Goal: Task Accomplishment & Management: Manage account settings

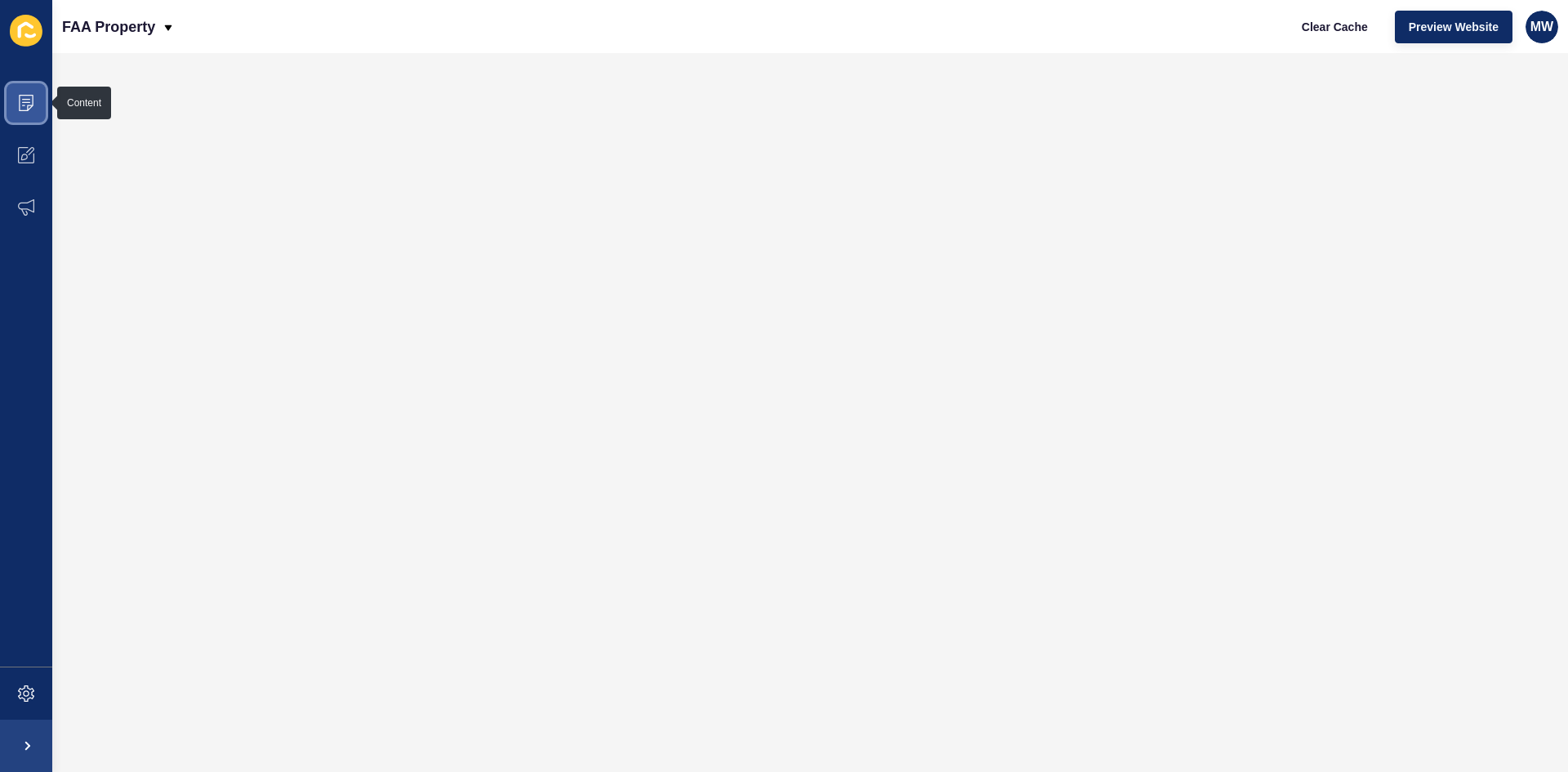
click at [17, 105] on span at bounding box center [26, 102] width 52 height 52
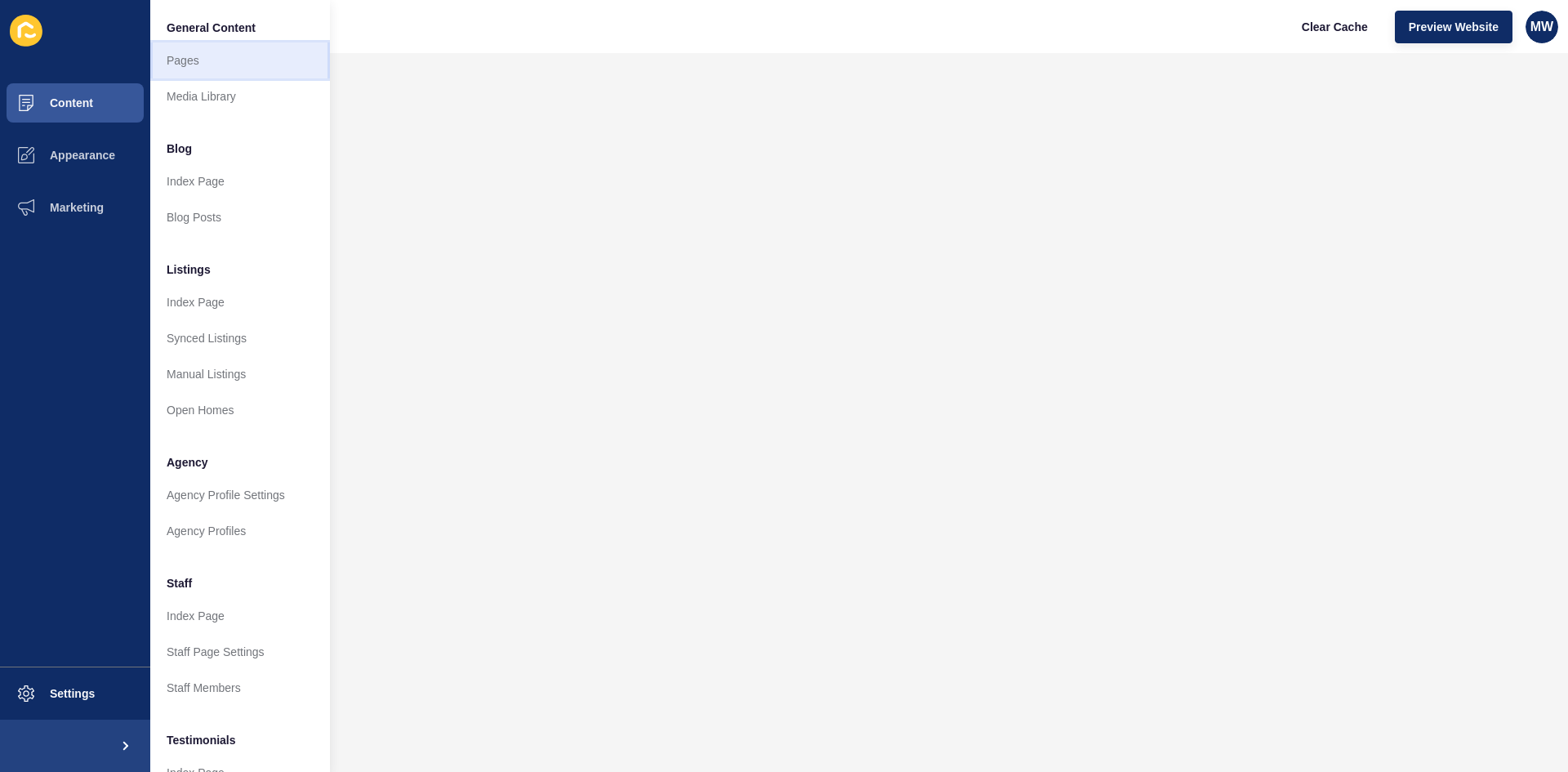
click at [192, 65] on link "Pages" at bounding box center [240, 61] width 180 height 36
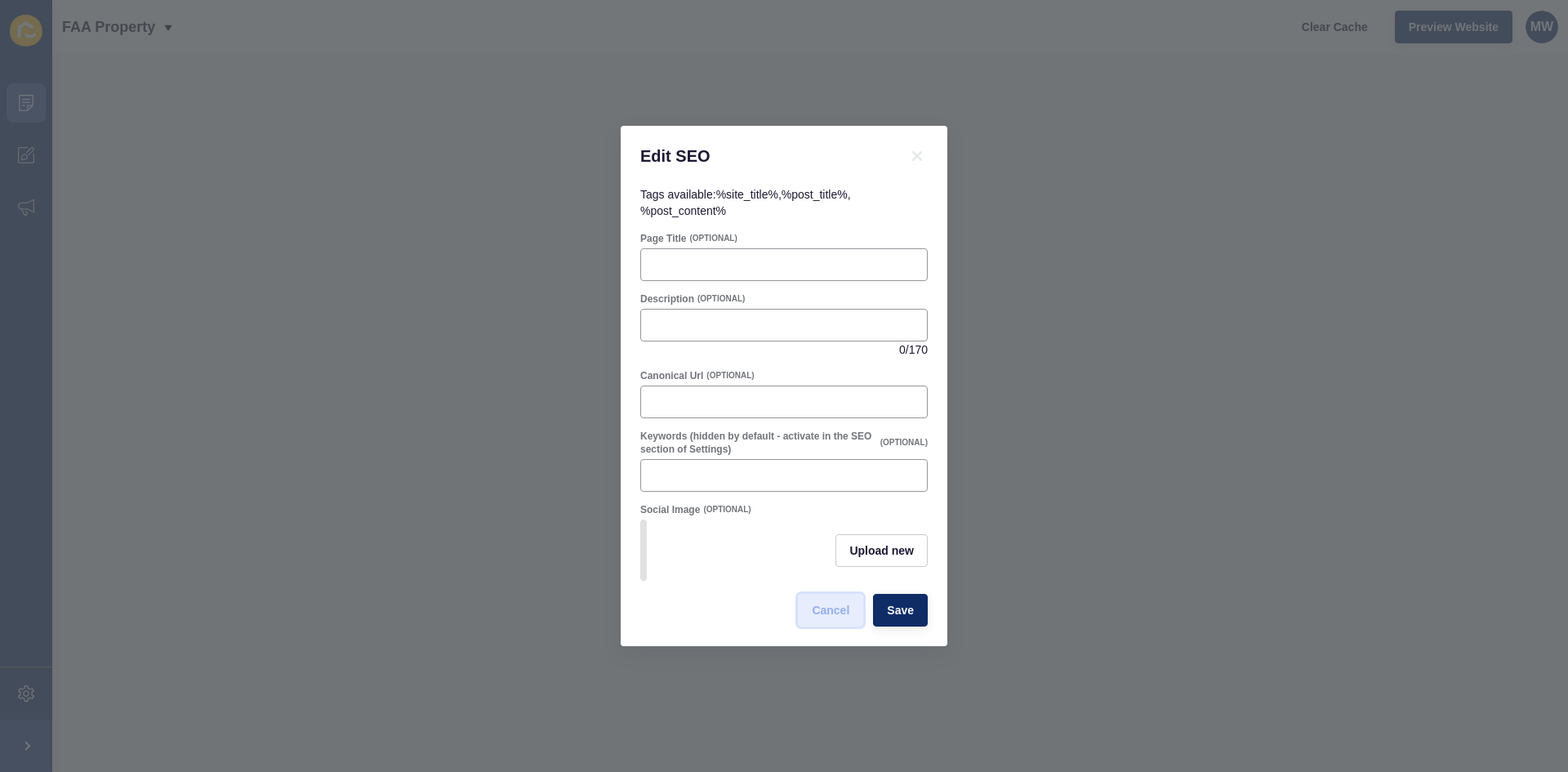
click at [848, 604] on button "Cancel" at bounding box center [830, 611] width 65 height 33
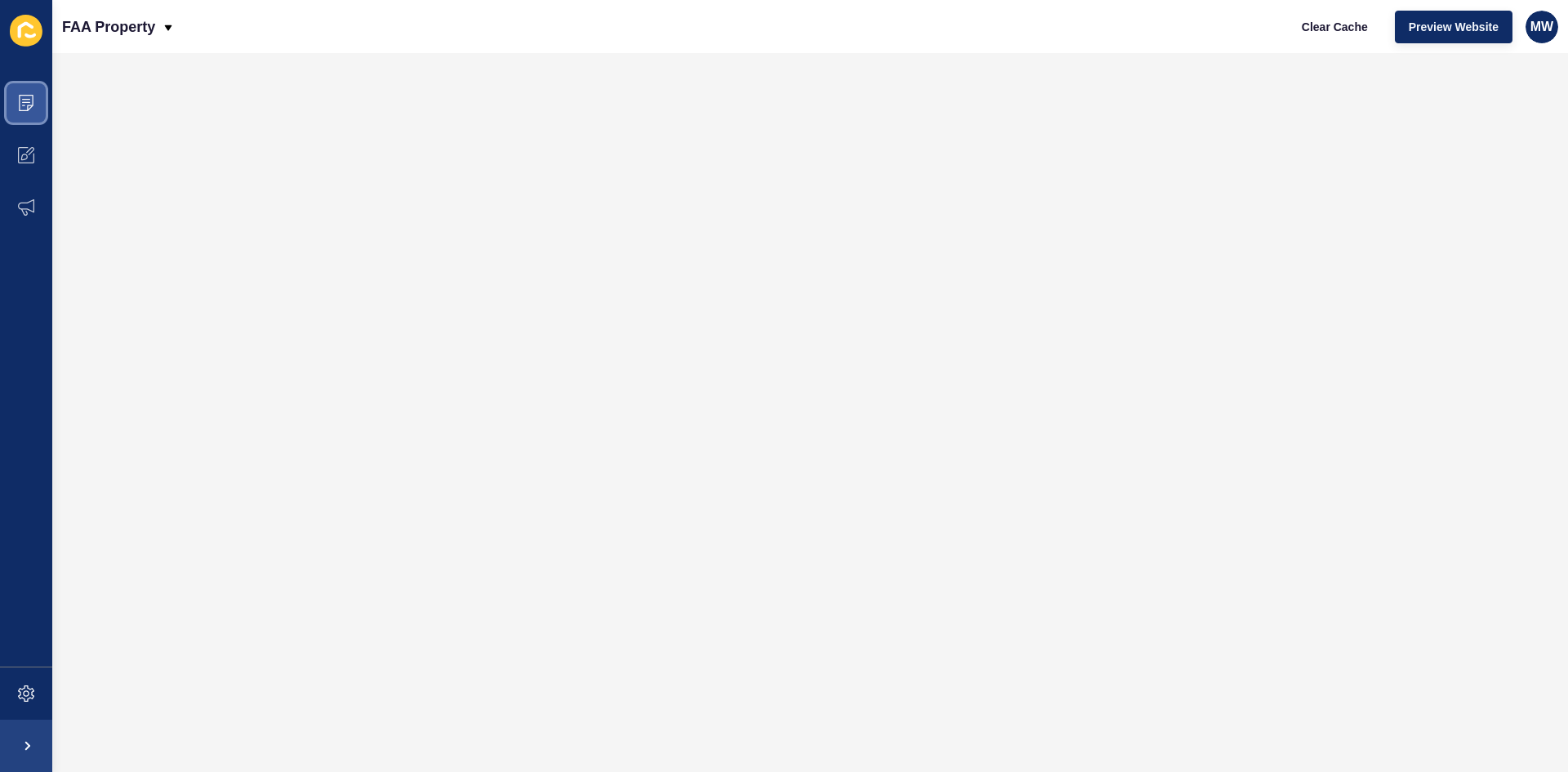
click at [30, 107] on icon at bounding box center [26, 103] width 16 height 16
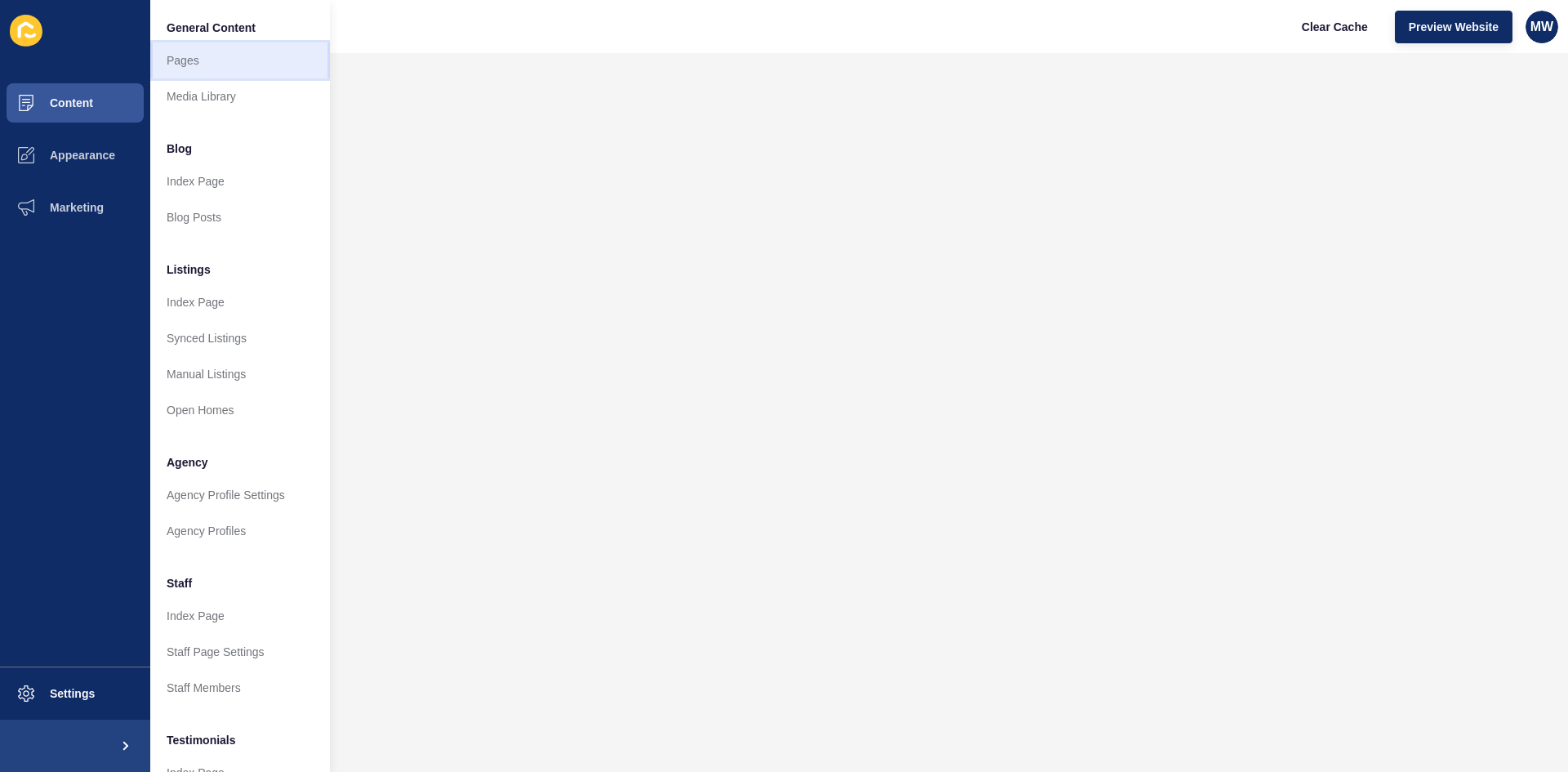
click at [217, 77] on link "Pages" at bounding box center [240, 61] width 180 height 36
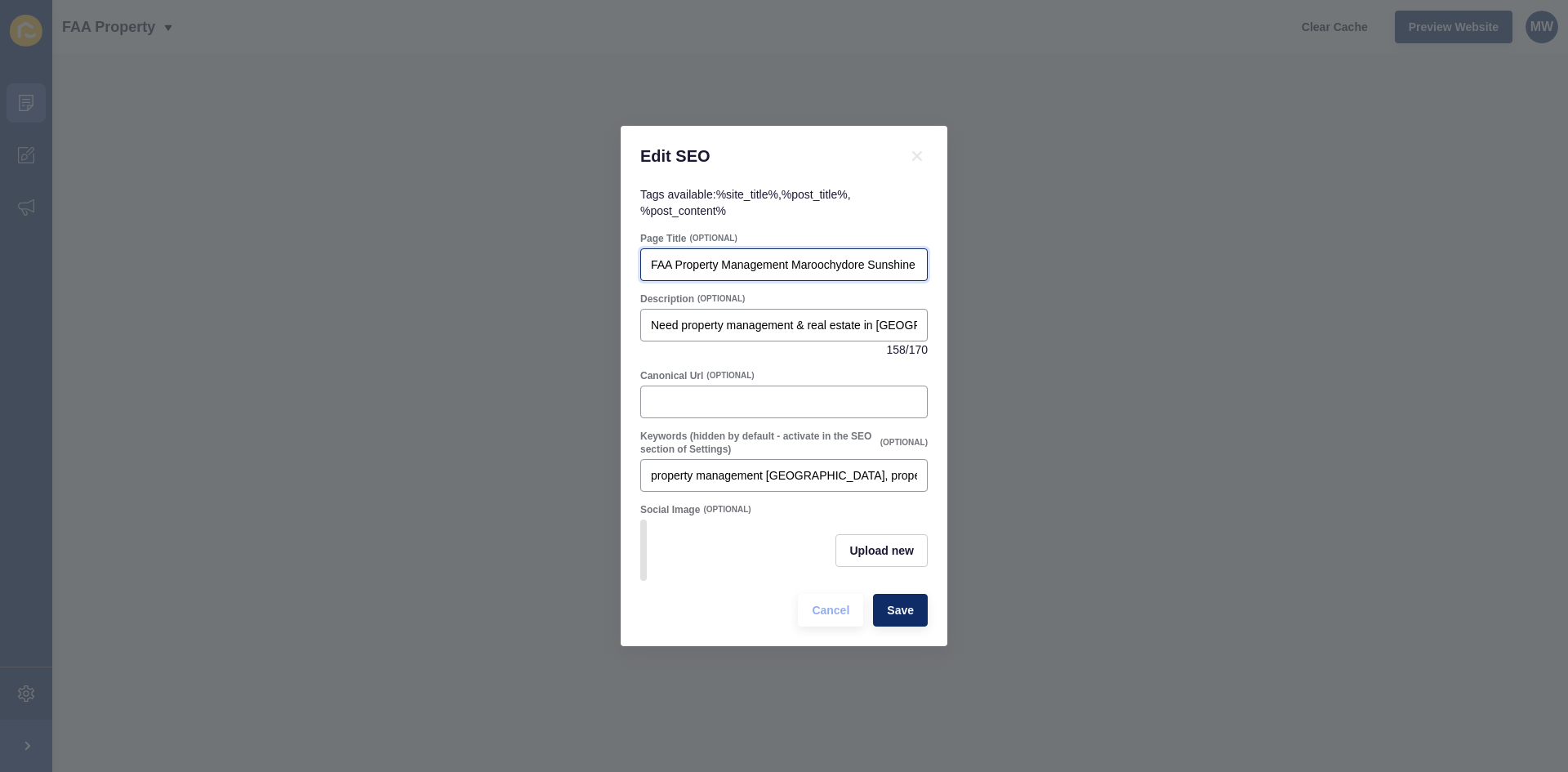
click at [737, 262] on input "FAA Property Management Maroochydore Sunshine Coast & Real Estate" at bounding box center [784, 264] width 266 height 16
click at [846, 615] on span "Cancel" at bounding box center [831, 610] width 38 height 16
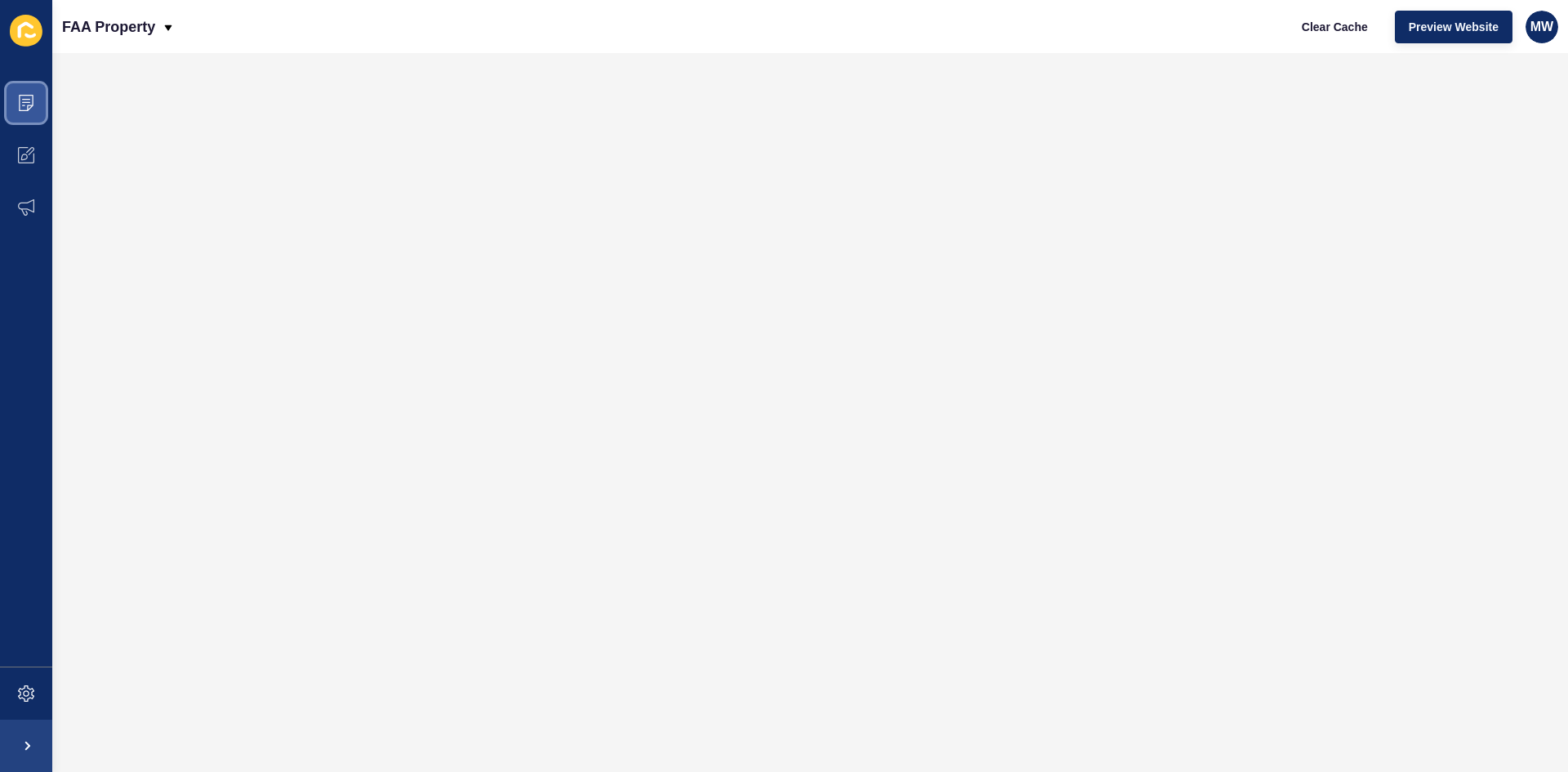
click at [34, 106] on icon at bounding box center [26, 103] width 16 height 16
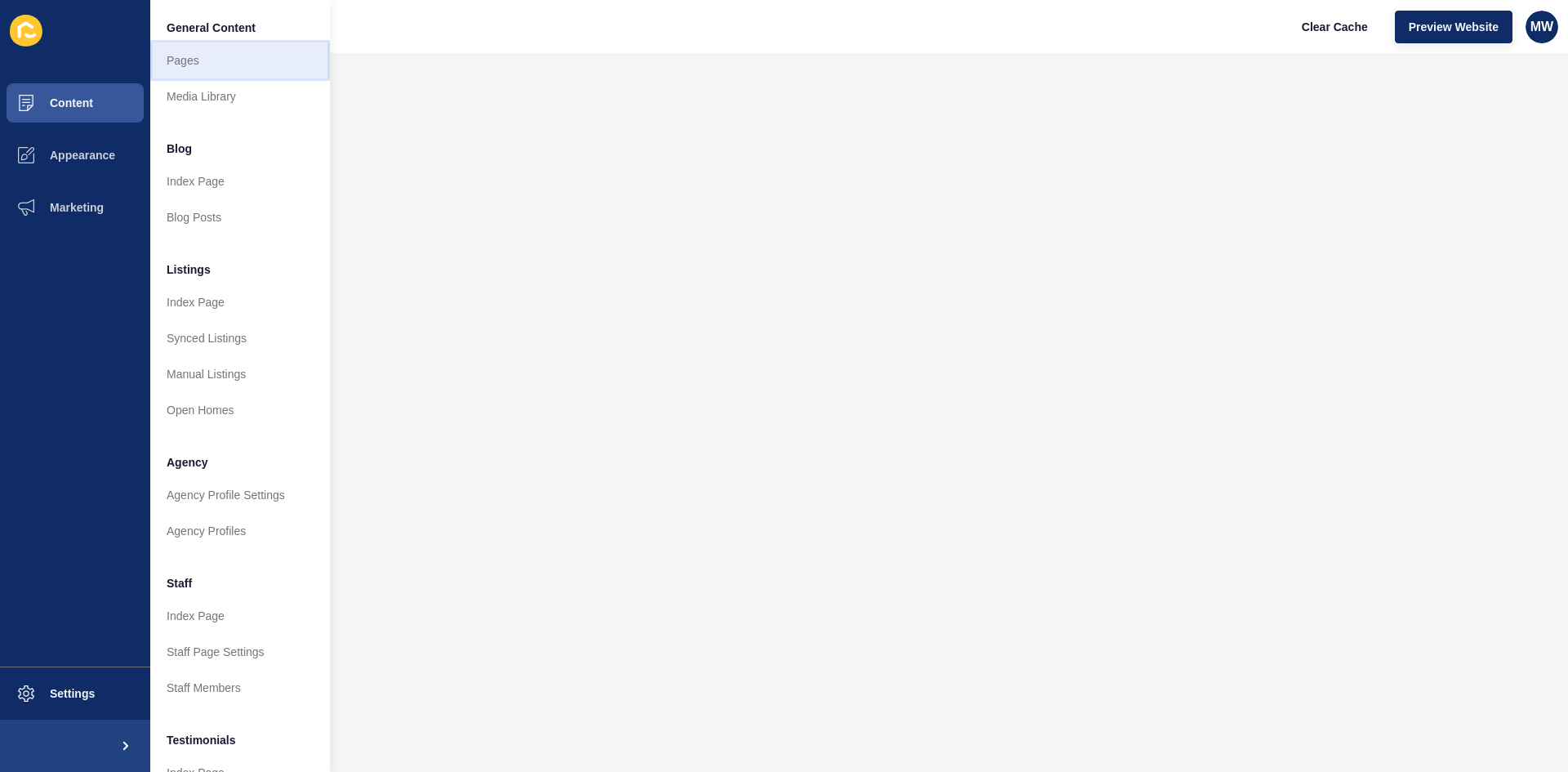
click at [198, 54] on link "Pages" at bounding box center [240, 61] width 180 height 36
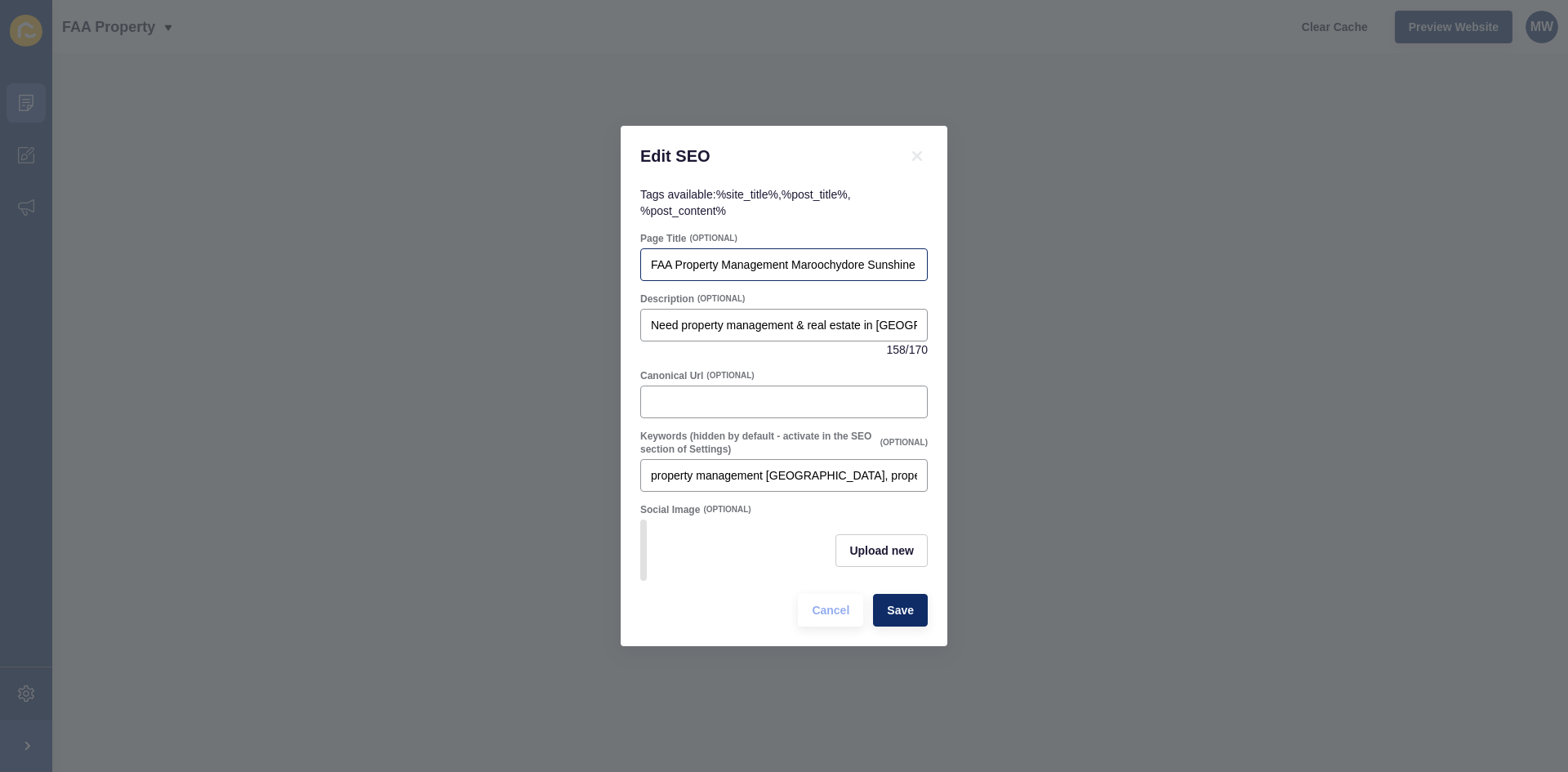
click at [788, 269] on div "FAA Property Management Maroochydore Sunshine Coast & Real Estate" at bounding box center [784, 264] width 288 height 33
click at [763, 270] on div "About Us FAA Property Management Maroochydore Sunshine Coast & Real Estate" at bounding box center [784, 264] width 288 height 33
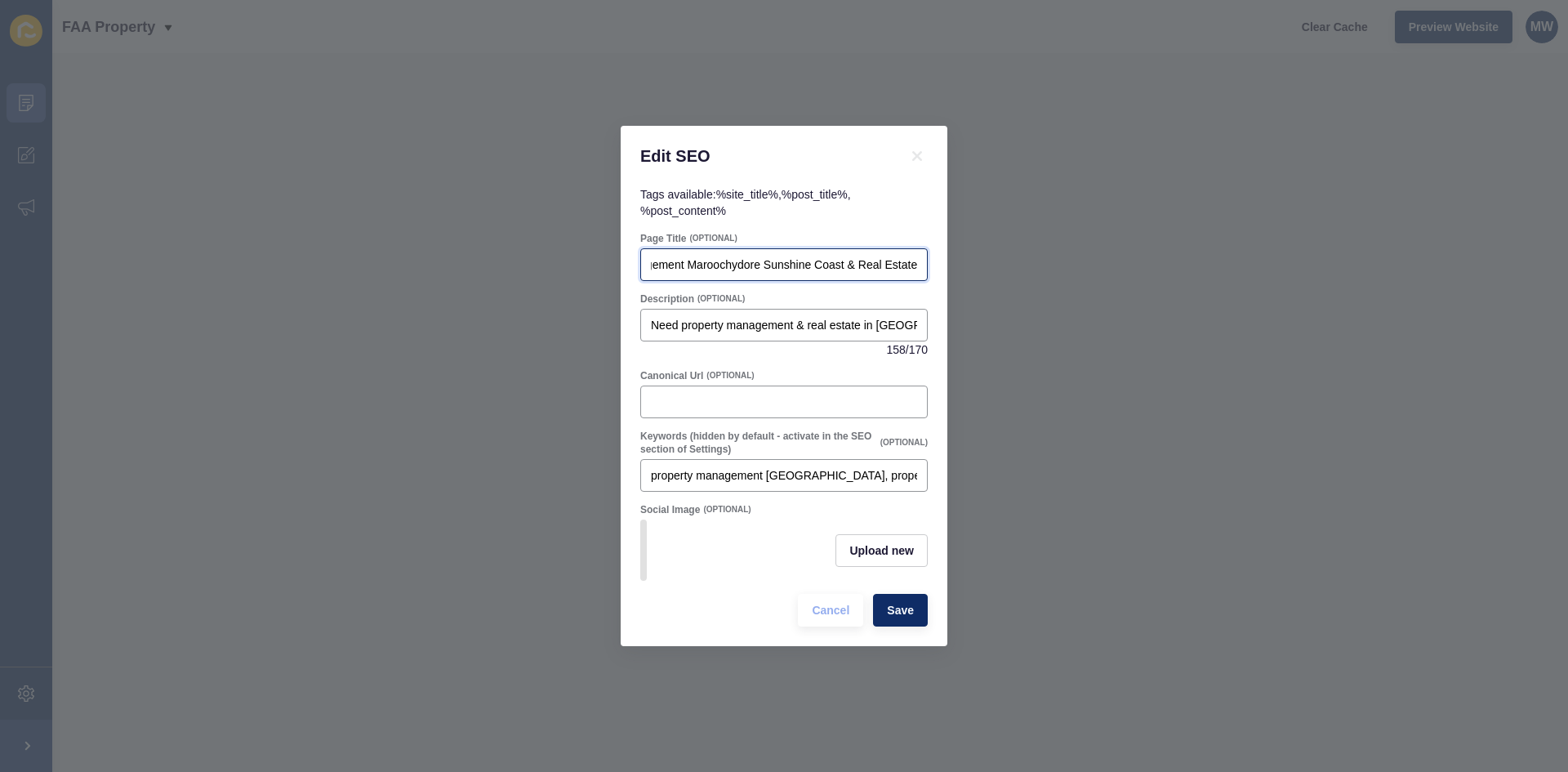
click at [773, 256] on input "About Us FAA Property Management Maroochydore Sunshine Coast & Real Estate" at bounding box center [784, 264] width 266 height 16
paste input "Real Estate Agency [GEOGRAPHIC_DATA] [GEOGRAPHIC_DATA] | FAA Property"
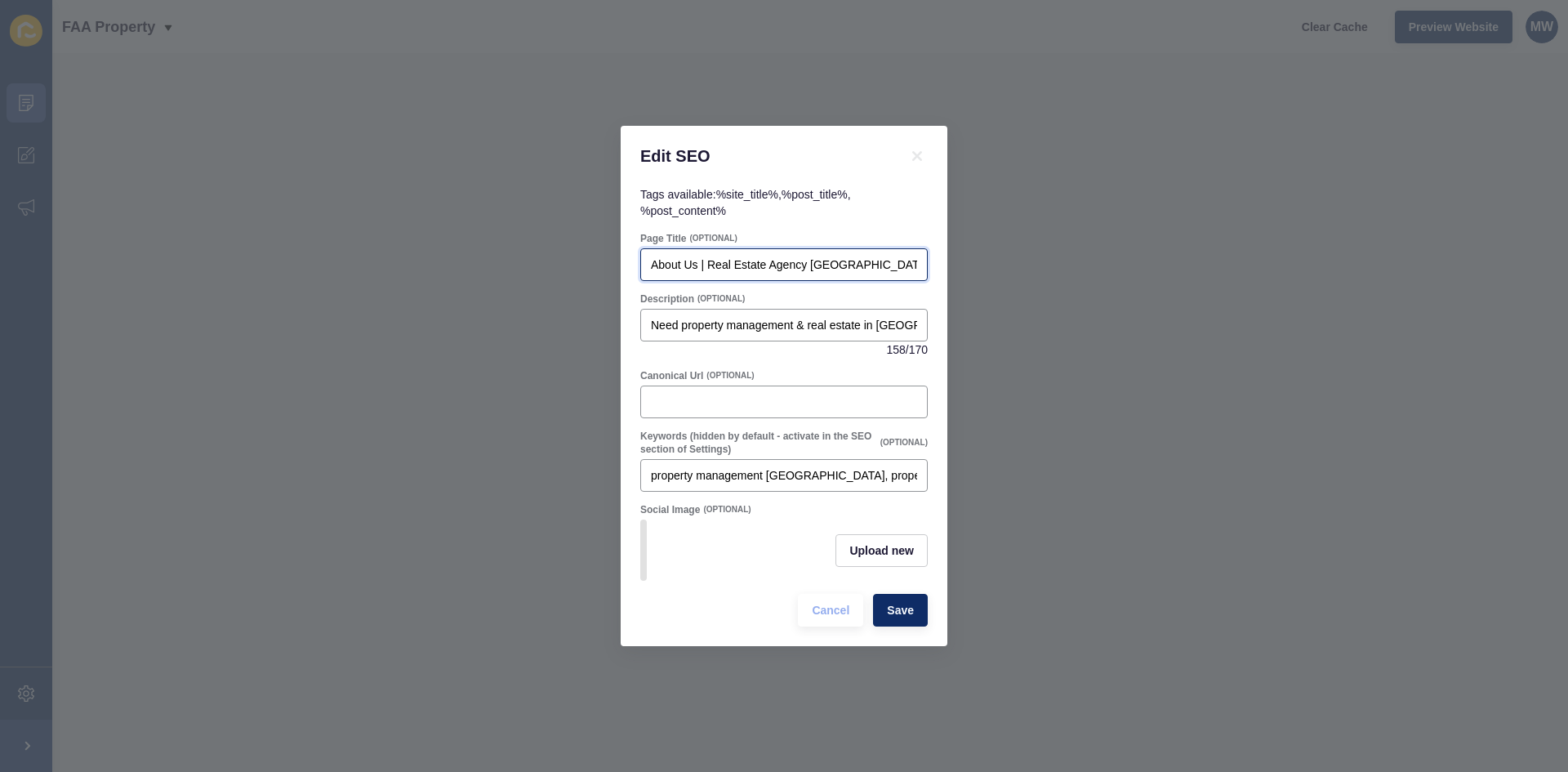
click at [750, 256] on input "About Us | Real Estate Agency [GEOGRAPHIC_DATA] [GEOGRAPHIC_DATA] | FAA Property" at bounding box center [784, 264] width 266 height 16
paste input "Real Estate Agency Maroochydore [GEOGRAPHIC_DATA]"
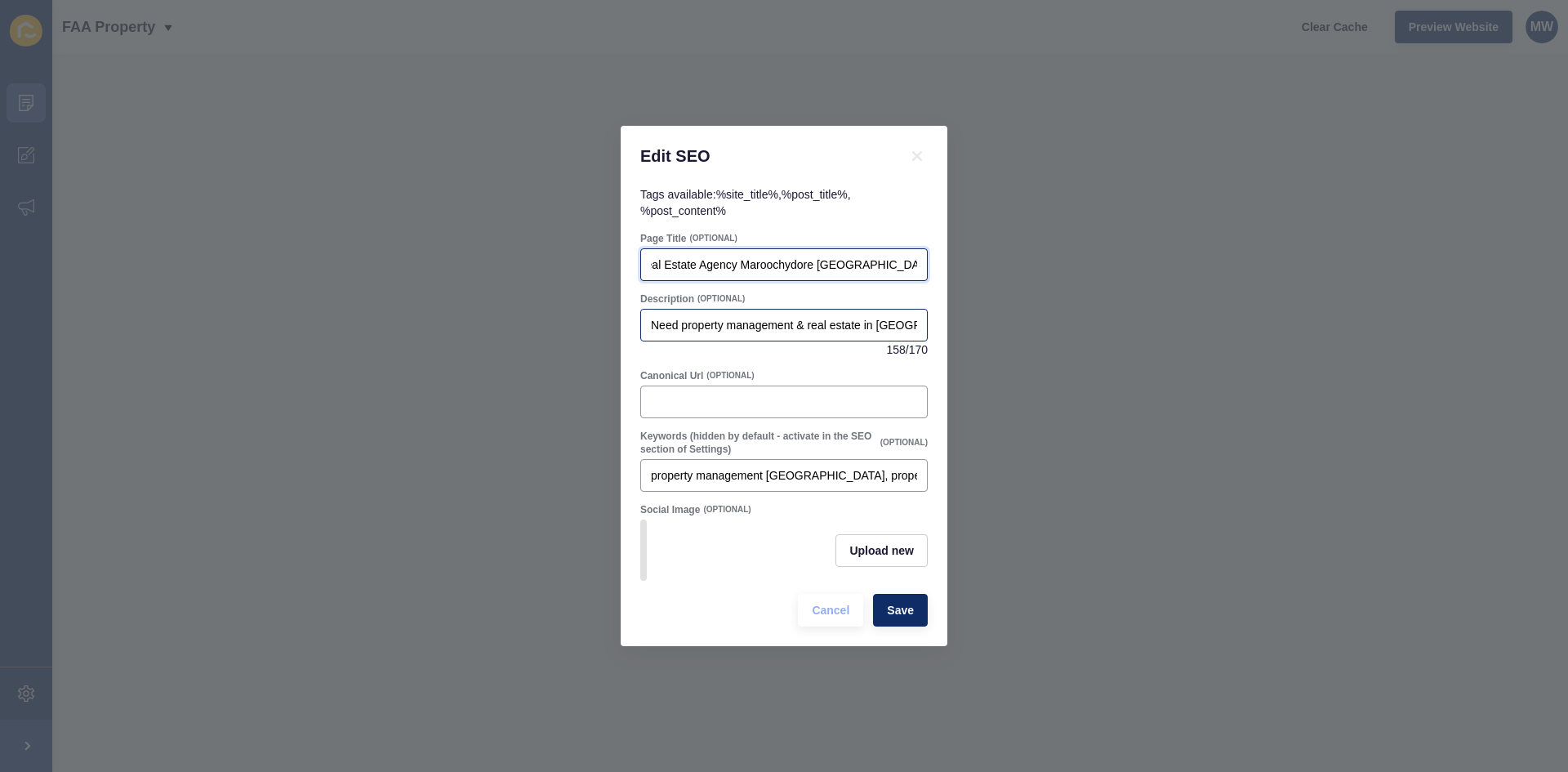
type input "About Us Real Estate Agency Maroochydore [GEOGRAPHIC_DATA]"
click at [814, 309] on div "Need property management & real estate in [GEOGRAPHIC_DATA], [GEOGRAPHIC_DATA]?…" at bounding box center [784, 325] width 288 height 33
click at [741, 322] on input "Need property management & real estate in [GEOGRAPHIC_DATA], [GEOGRAPHIC_DATA]?…" at bounding box center [784, 325] width 266 height 16
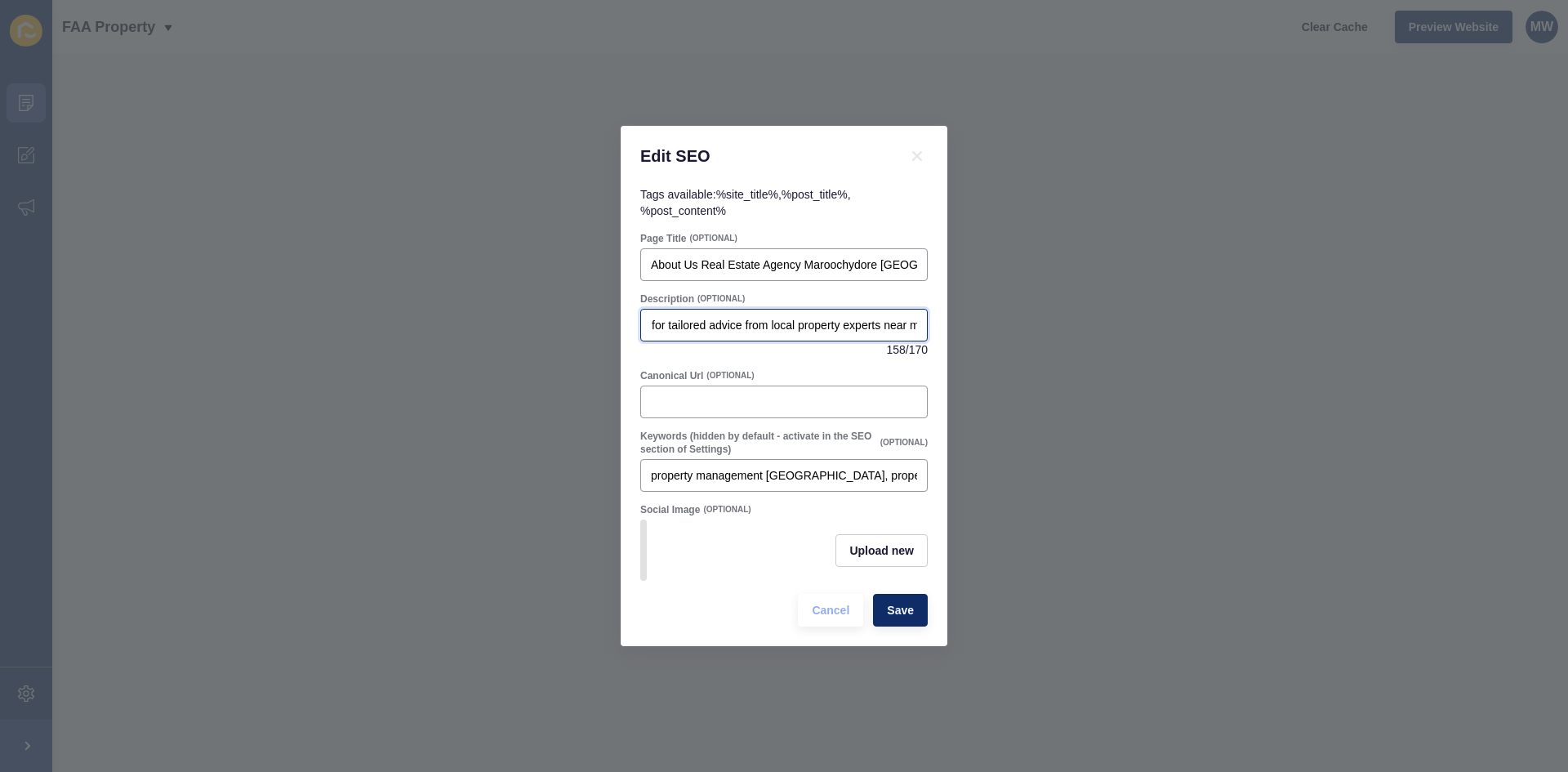
click at [741, 322] on input "Need property management & real estate in [GEOGRAPHIC_DATA], [GEOGRAPHIC_DATA]?…" at bounding box center [784, 325] width 266 height 16
click at [734, 256] on input "About Us Real Estate Agency Maroochydore [GEOGRAPHIC_DATA]" at bounding box center [784, 264] width 266 height 16
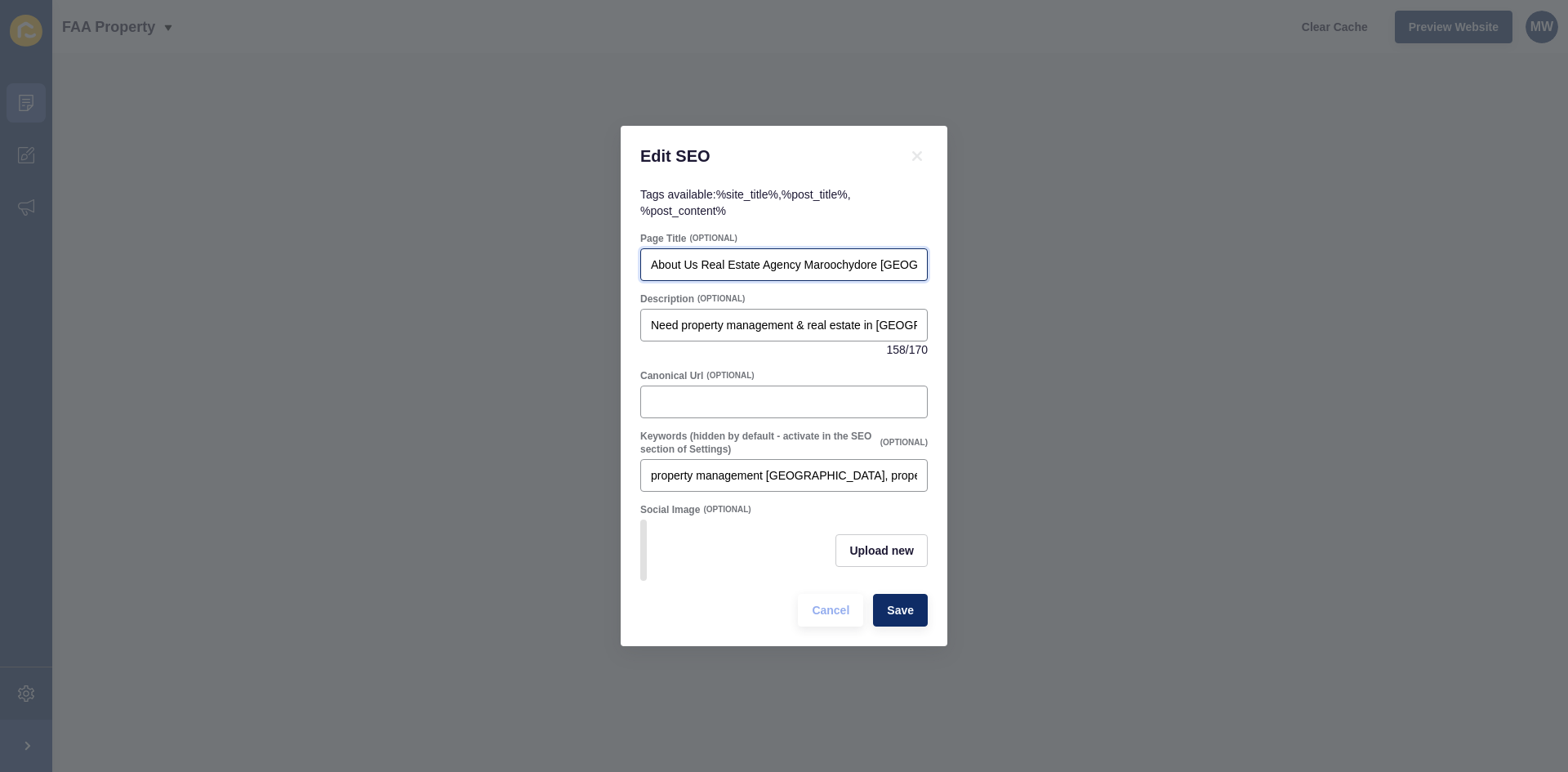
click at [734, 256] on input "About Us Real Estate Agency Maroochydore [GEOGRAPHIC_DATA]" at bounding box center [784, 264] width 266 height 16
click at [891, 607] on span "Save" at bounding box center [900, 610] width 27 height 16
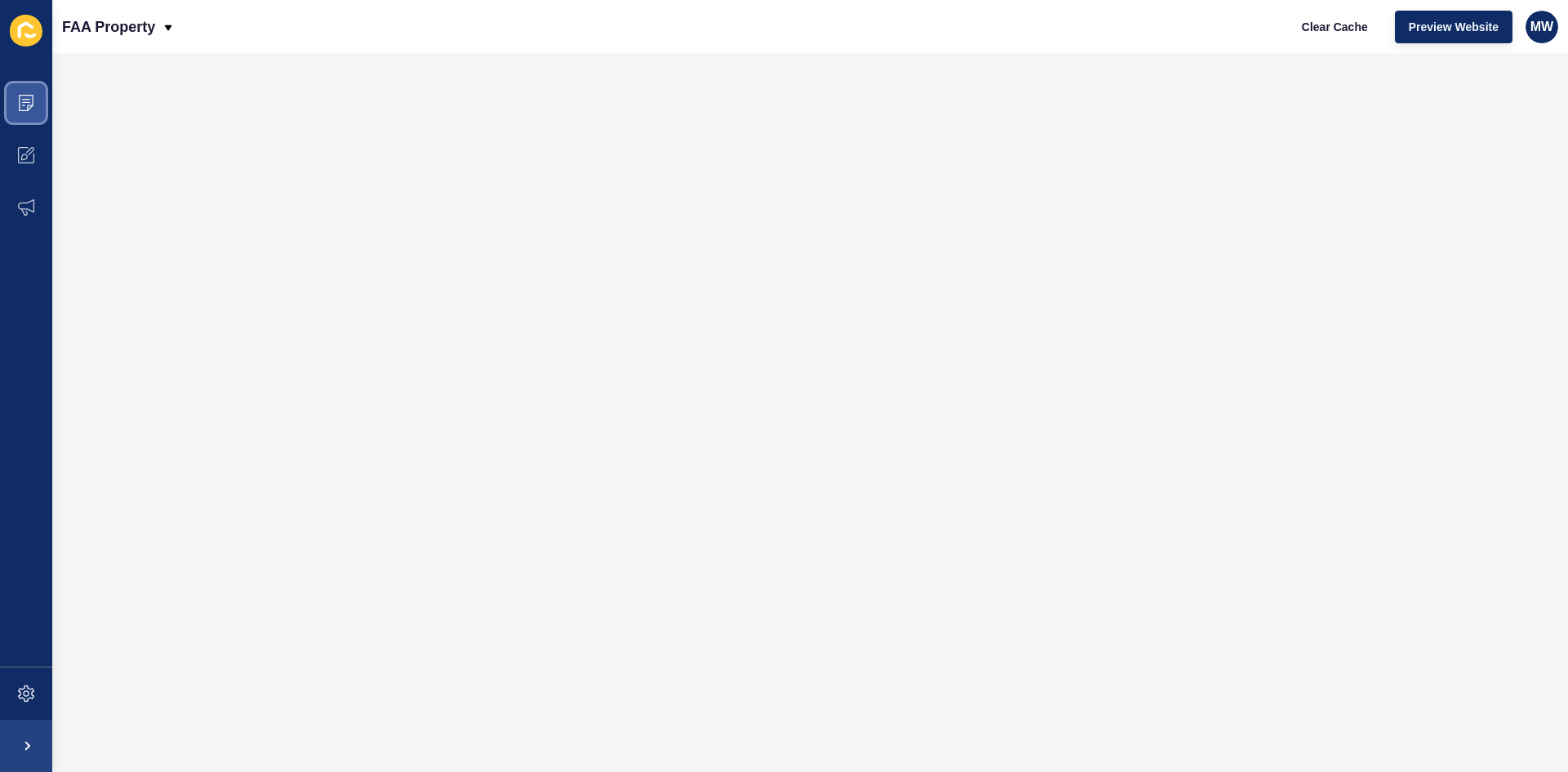
click at [19, 111] on span at bounding box center [26, 102] width 52 height 52
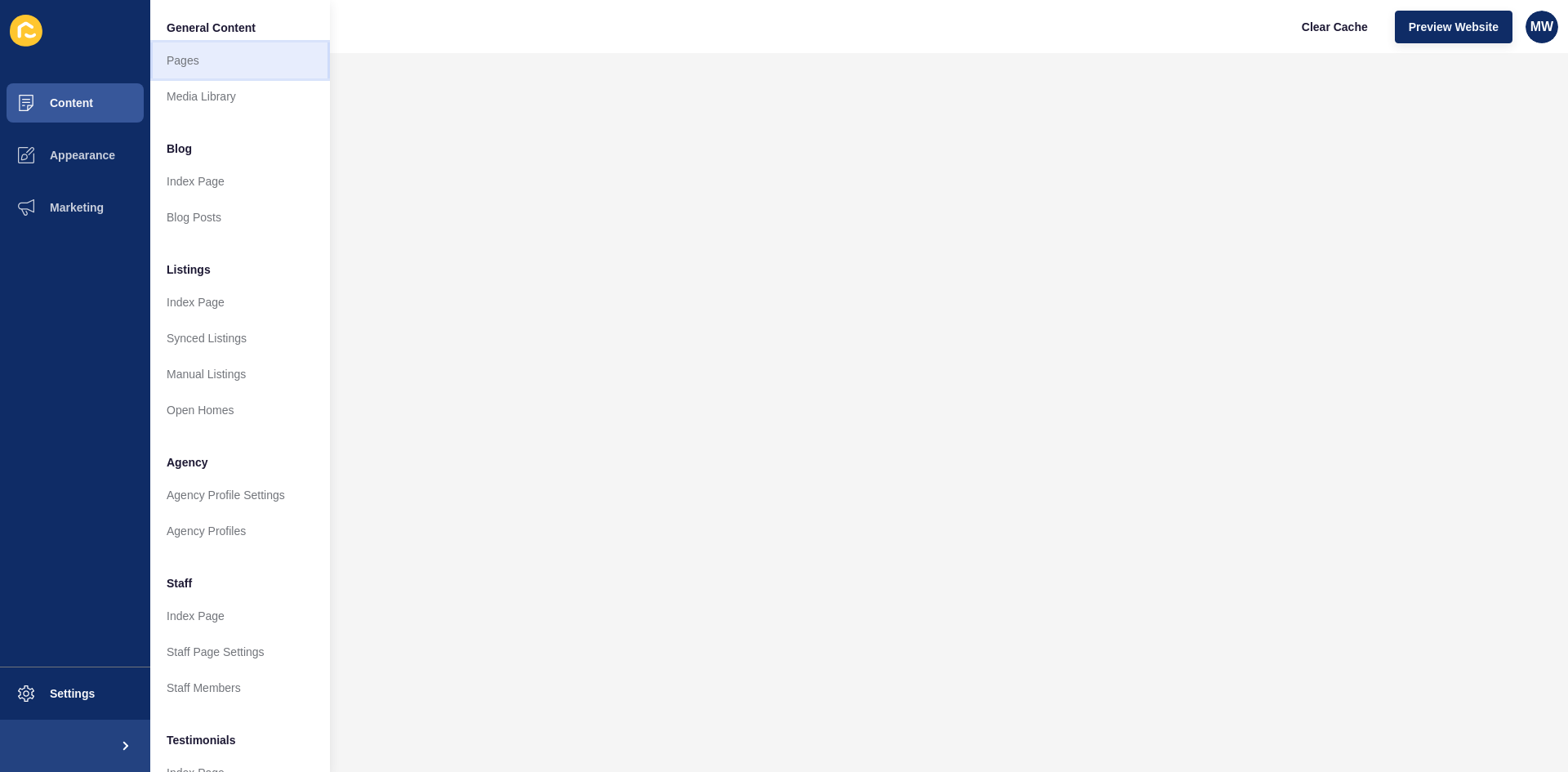
click at [190, 57] on link "Pages" at bounding box center [240, 61] width 180 height 36
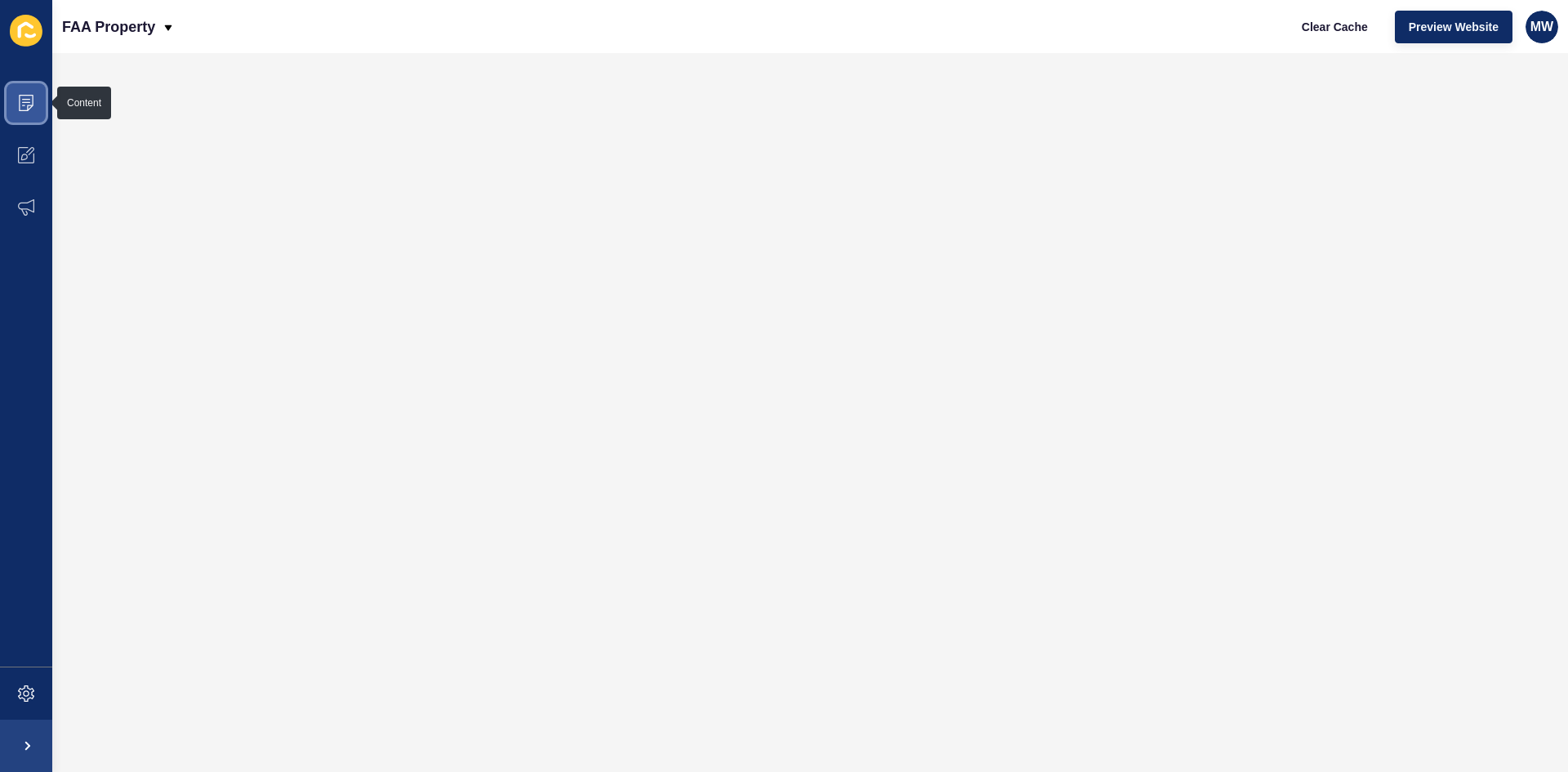
click at [30, 110] on icon at bounding box center [26, 103] width 16 height 16
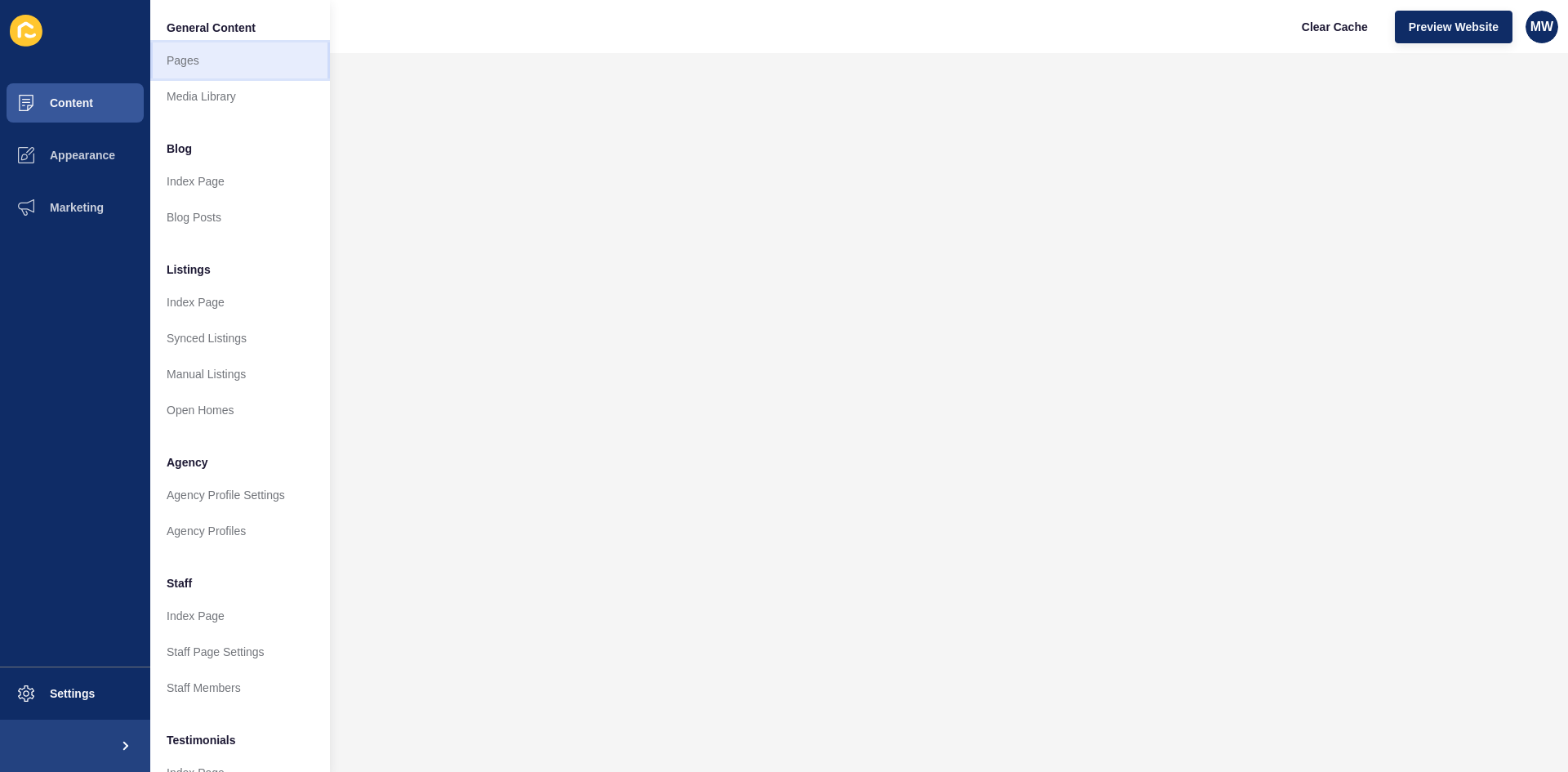
click at [201, 68] on link "Pages" at bounding box center [240, 61] width 180 height 36
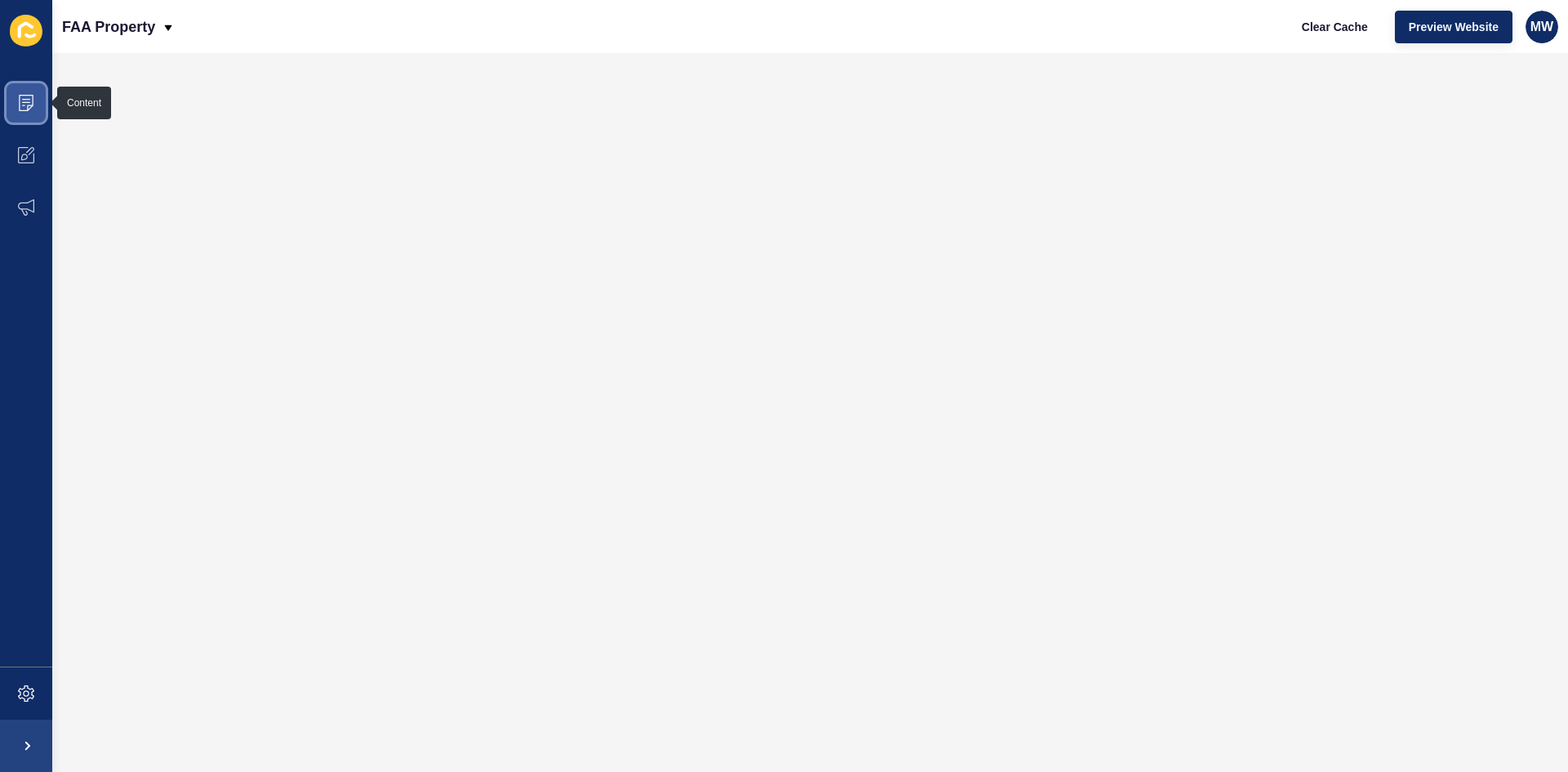
click at [30, 101] on icon at bounding box center [26, 103] width 16 height 16
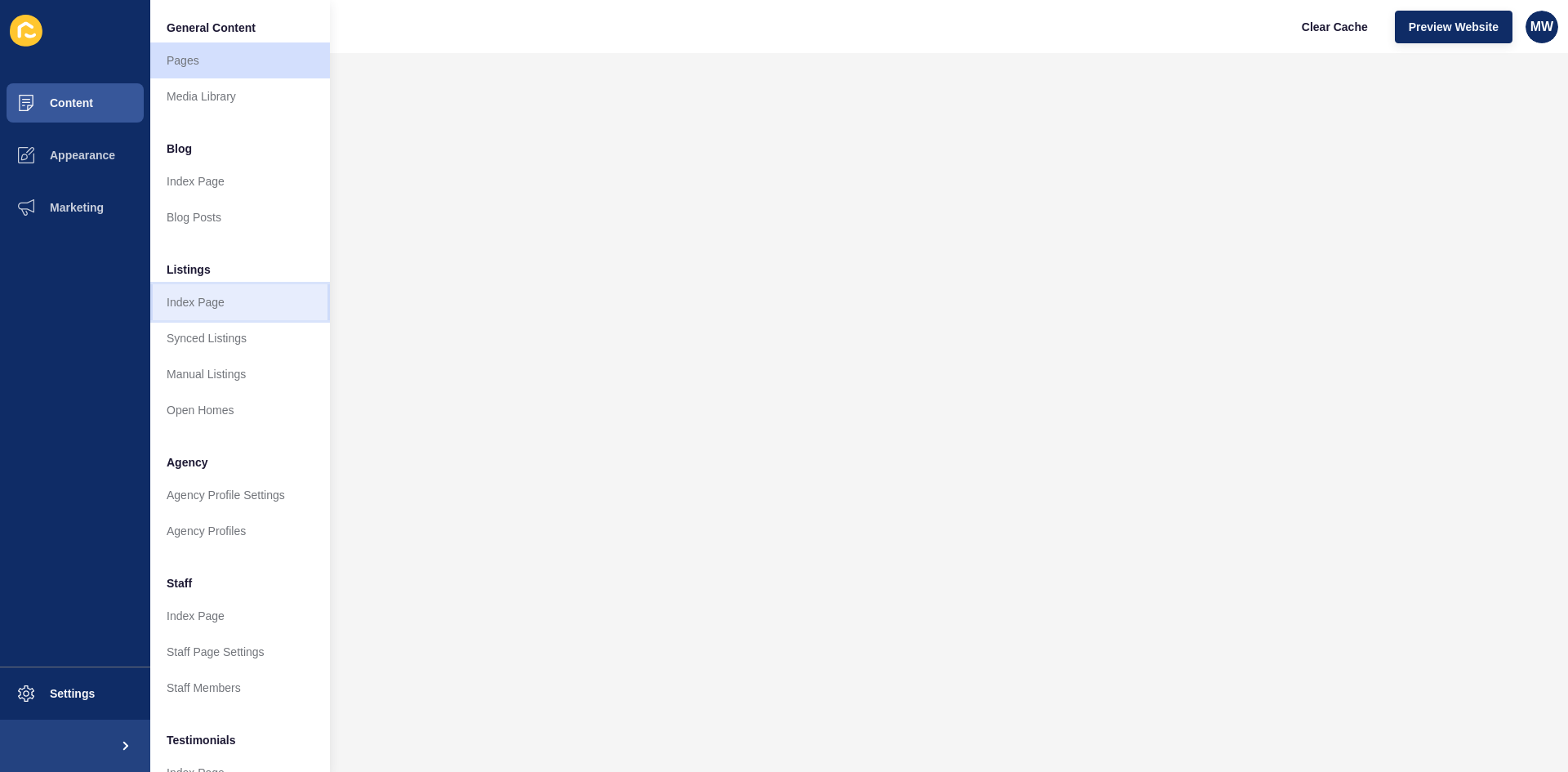
click at [229, 313] on link "Index Page" at bounding box center [240, 302] width 180 height 36
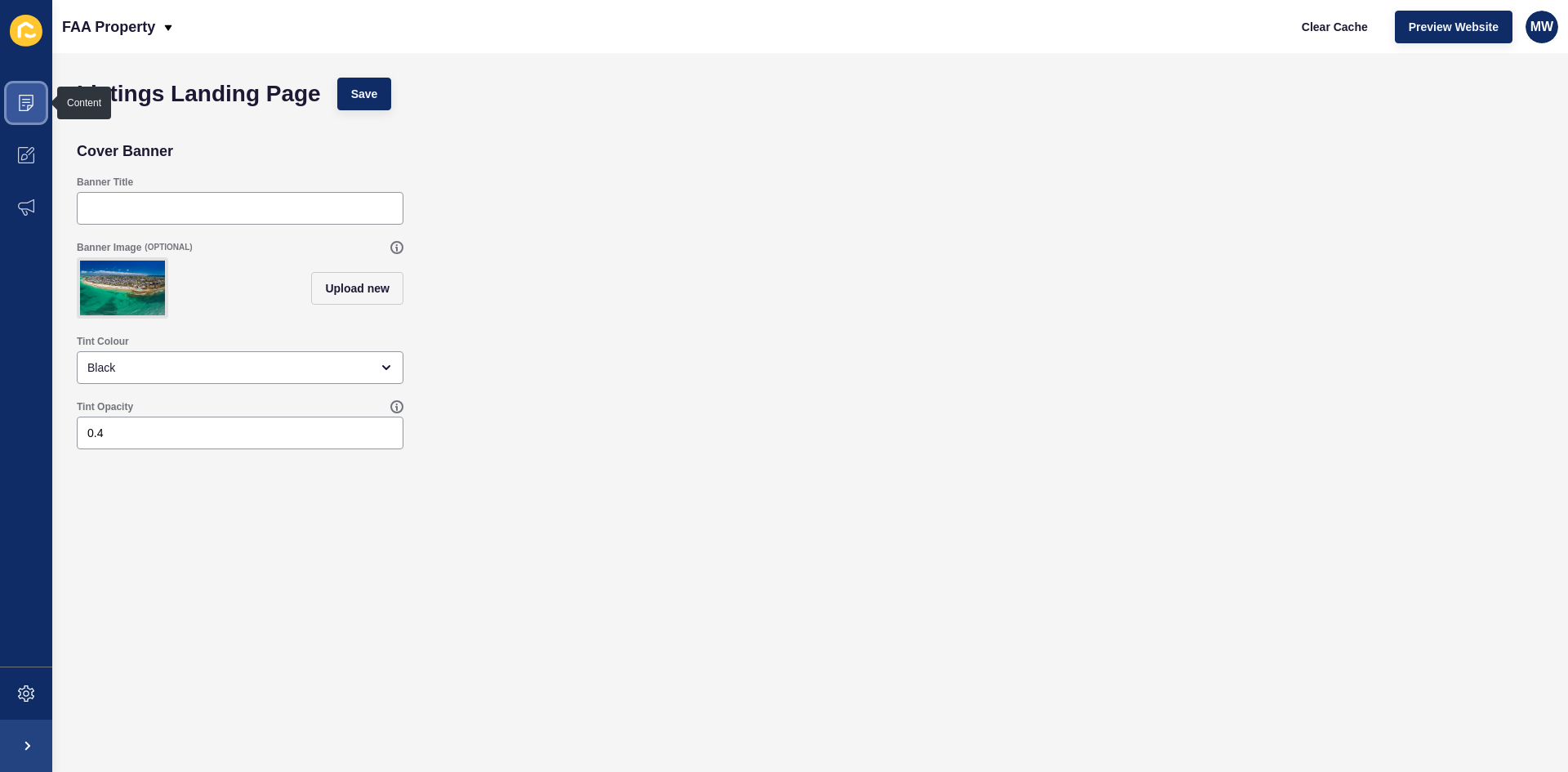
click at [20, 102] on icon at bounding box center [26, 103] width 15 height 16
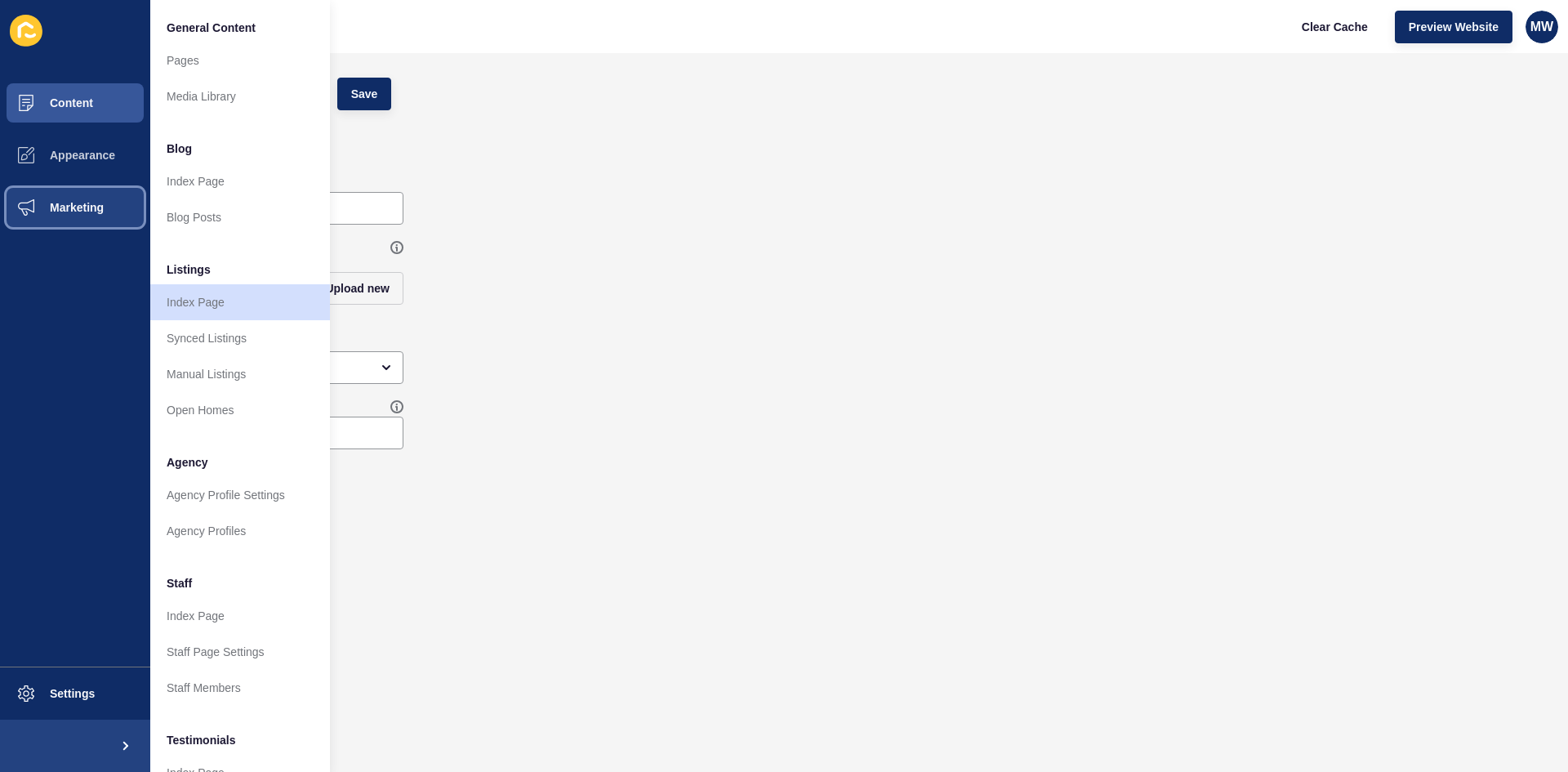
click at [80, 219] on button "Marketing" at bounding box center [75, 207] width 150 height 52
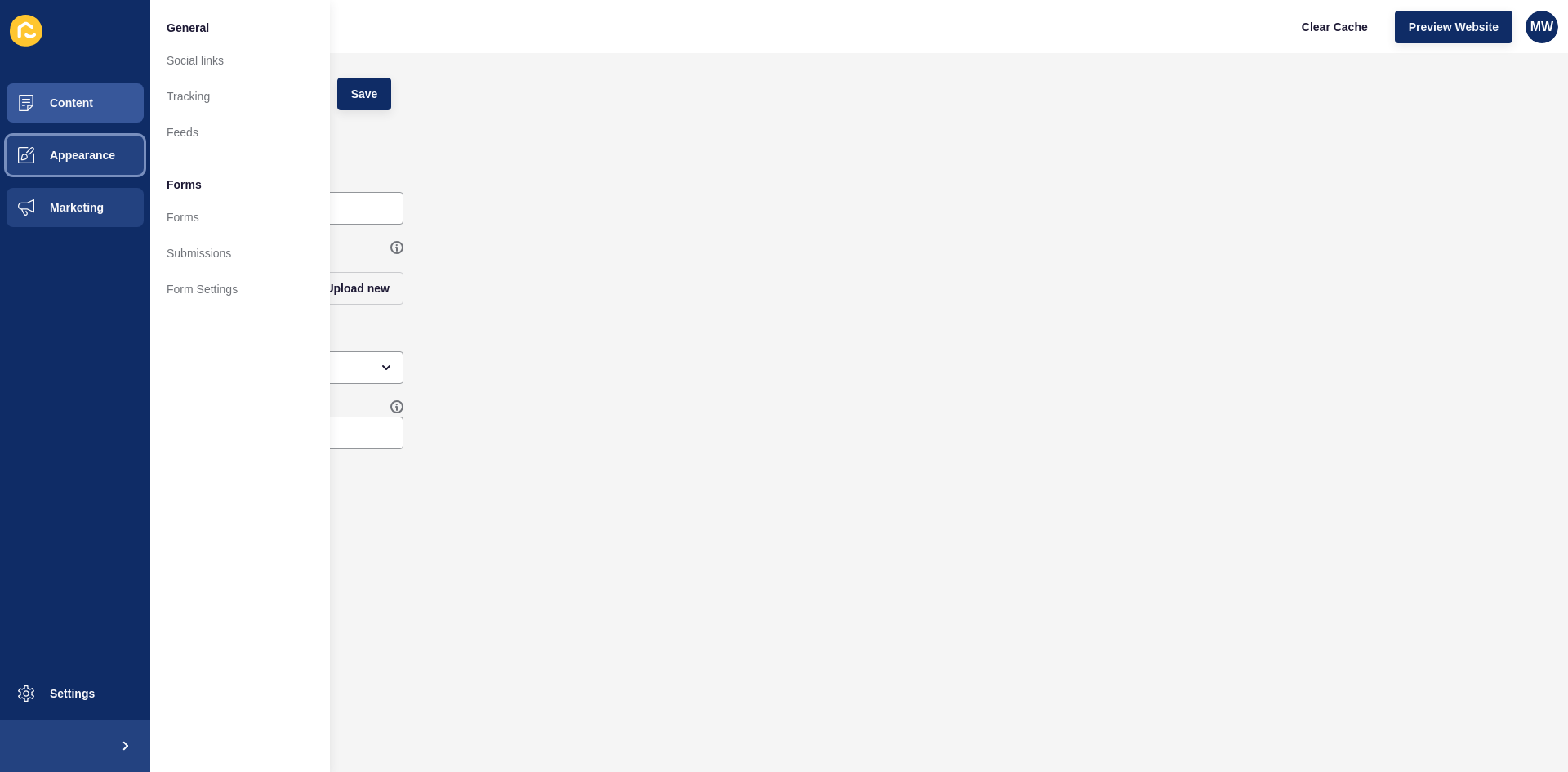
click at [84, 158] on span "Appearance" at bounding box center [56, 155] width 118 height 13
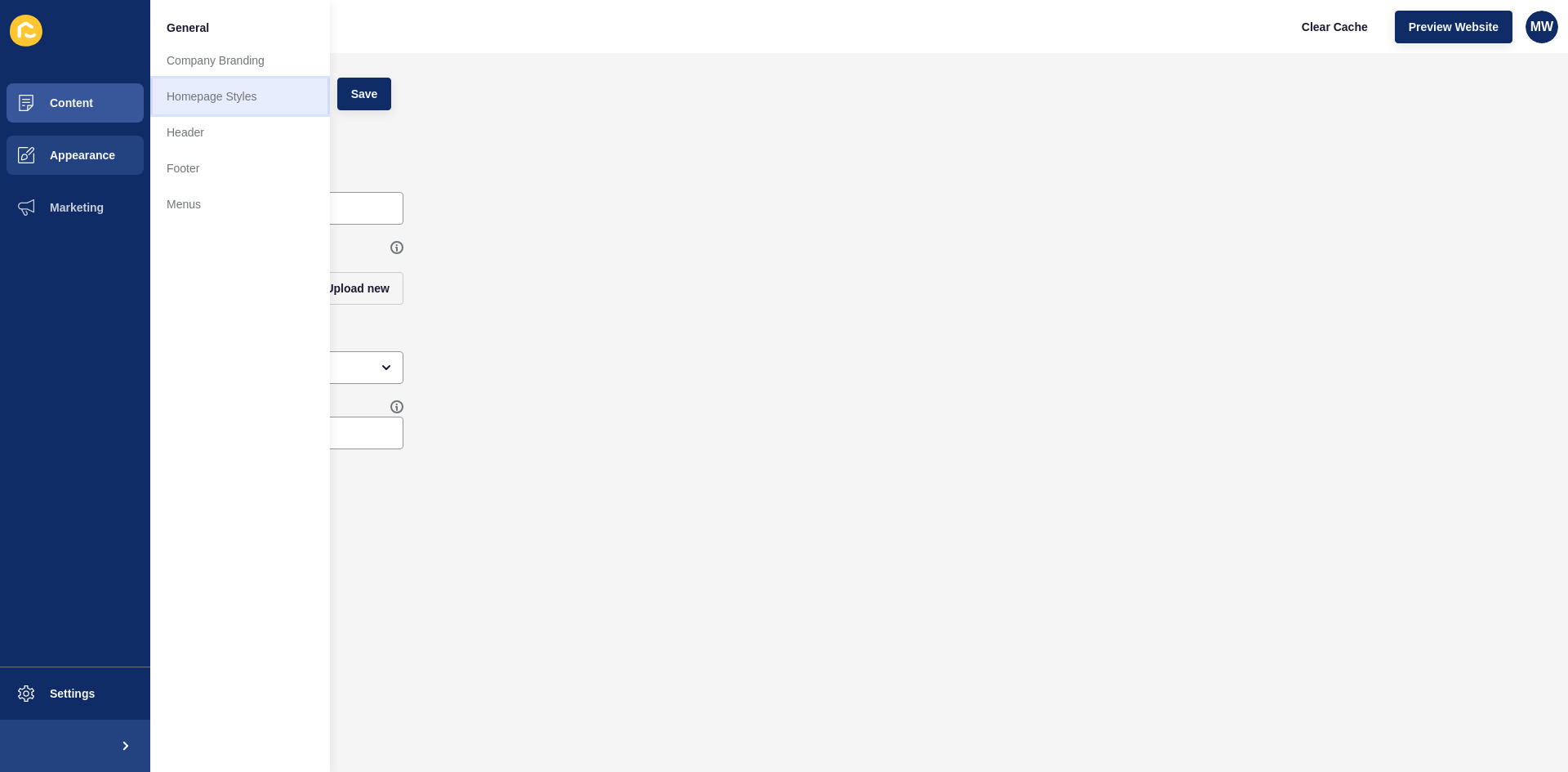
click at [205, 91] on link "Homepage Styles" at bounding box center [240, 96] width 180 height 36
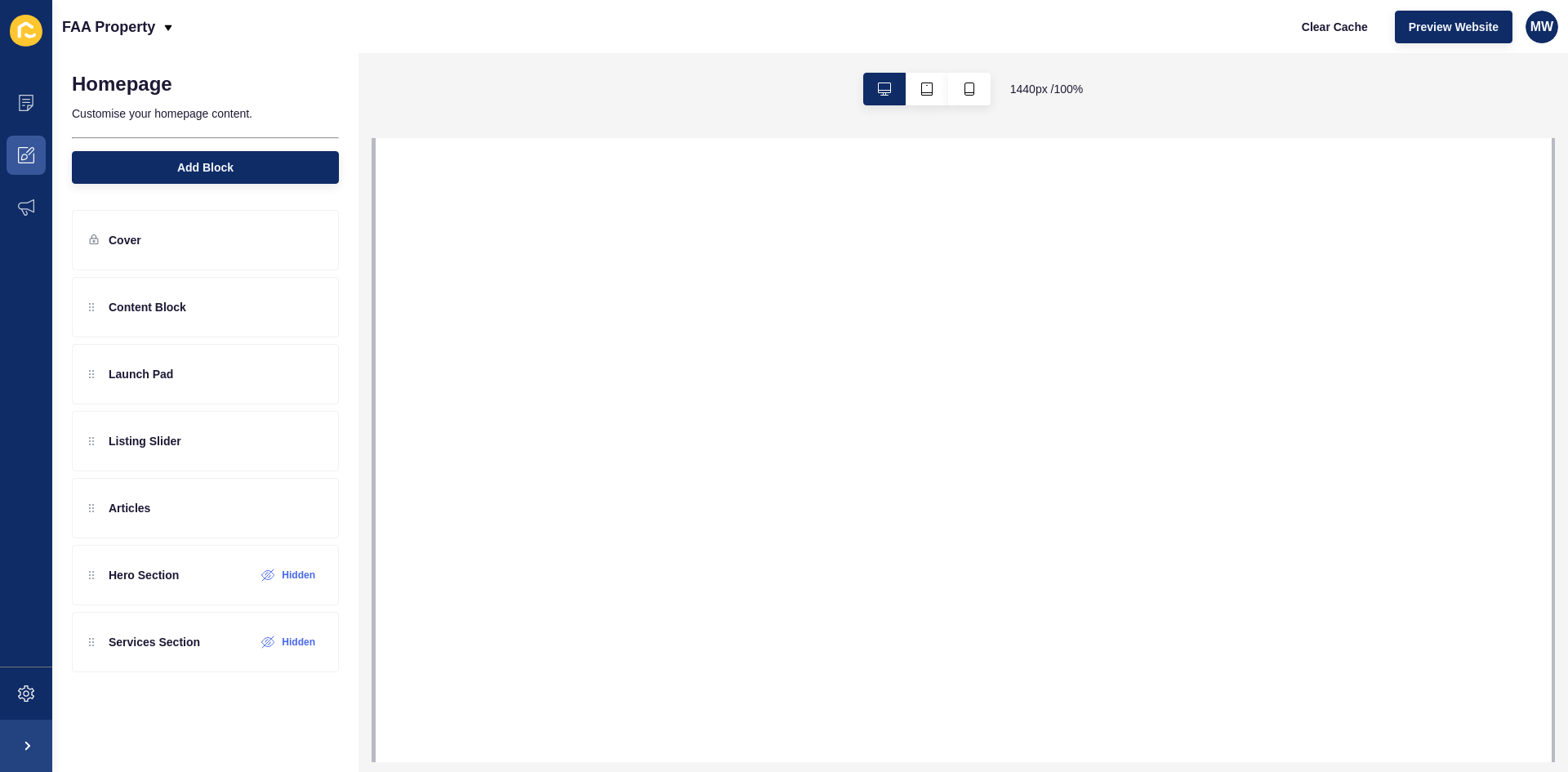
select select
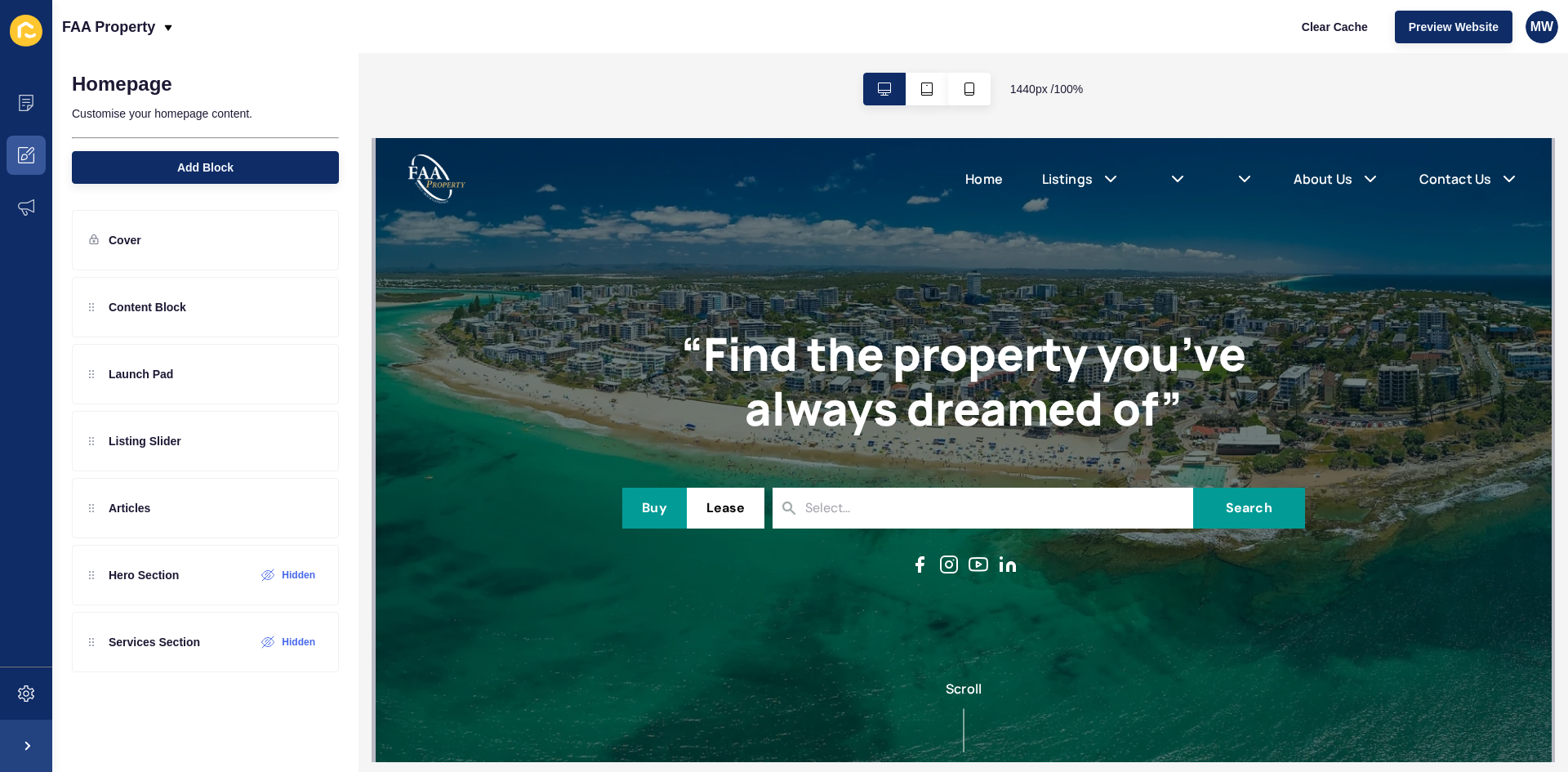
click at [1022, 331] on h1 "“Find the property you’ve always dreamed of”" at bounding box center [962, 380] width 682 height 110
click at [1003, 355] on h1 "“Find the property you’ve always dreamed of”" at bounding box center [962, 380] width 682 height 110
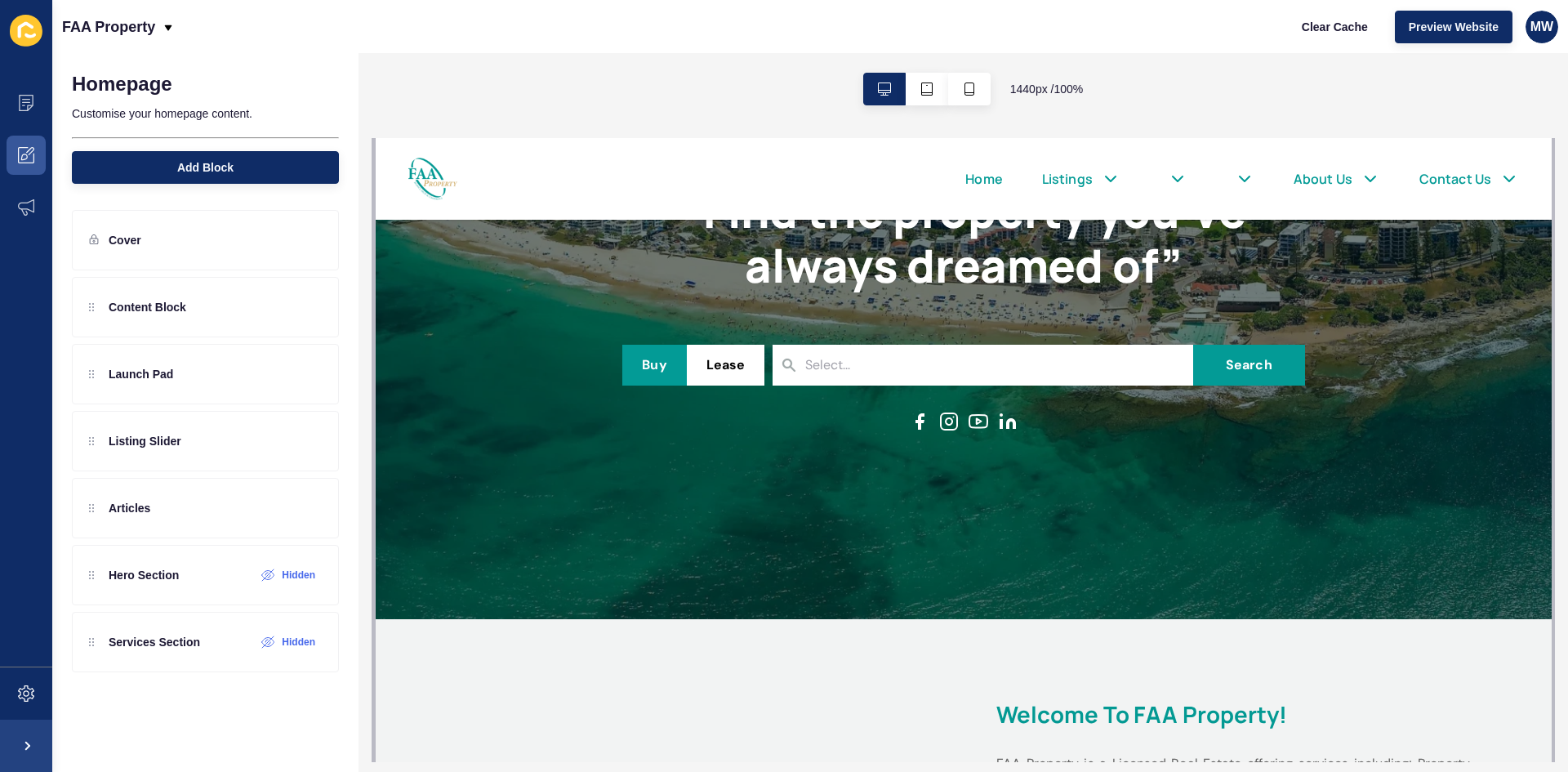
scroll to position [326, 0]
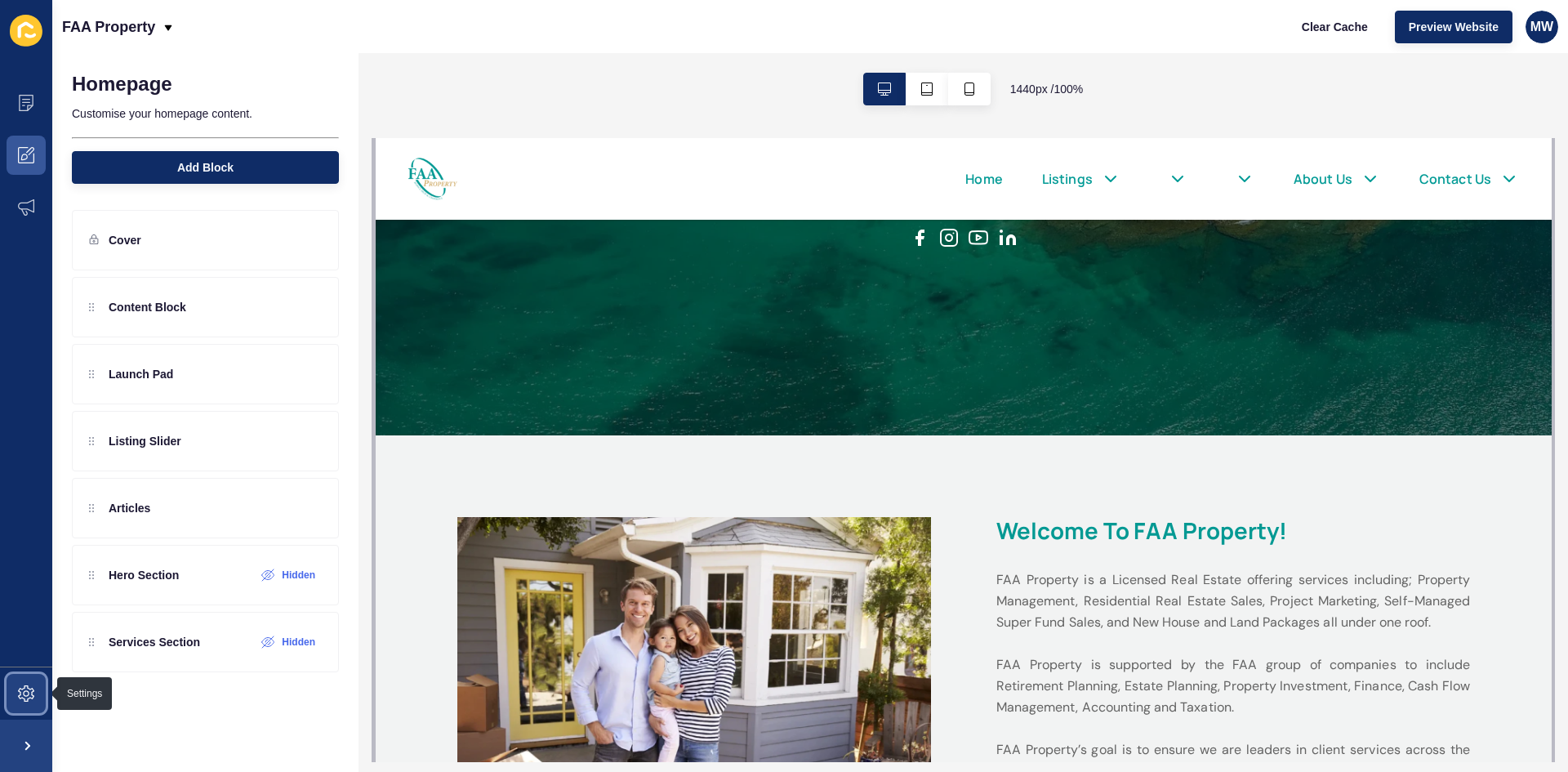
click at [38, 695] on span at bounding box center [26, 693] width 52 height 52
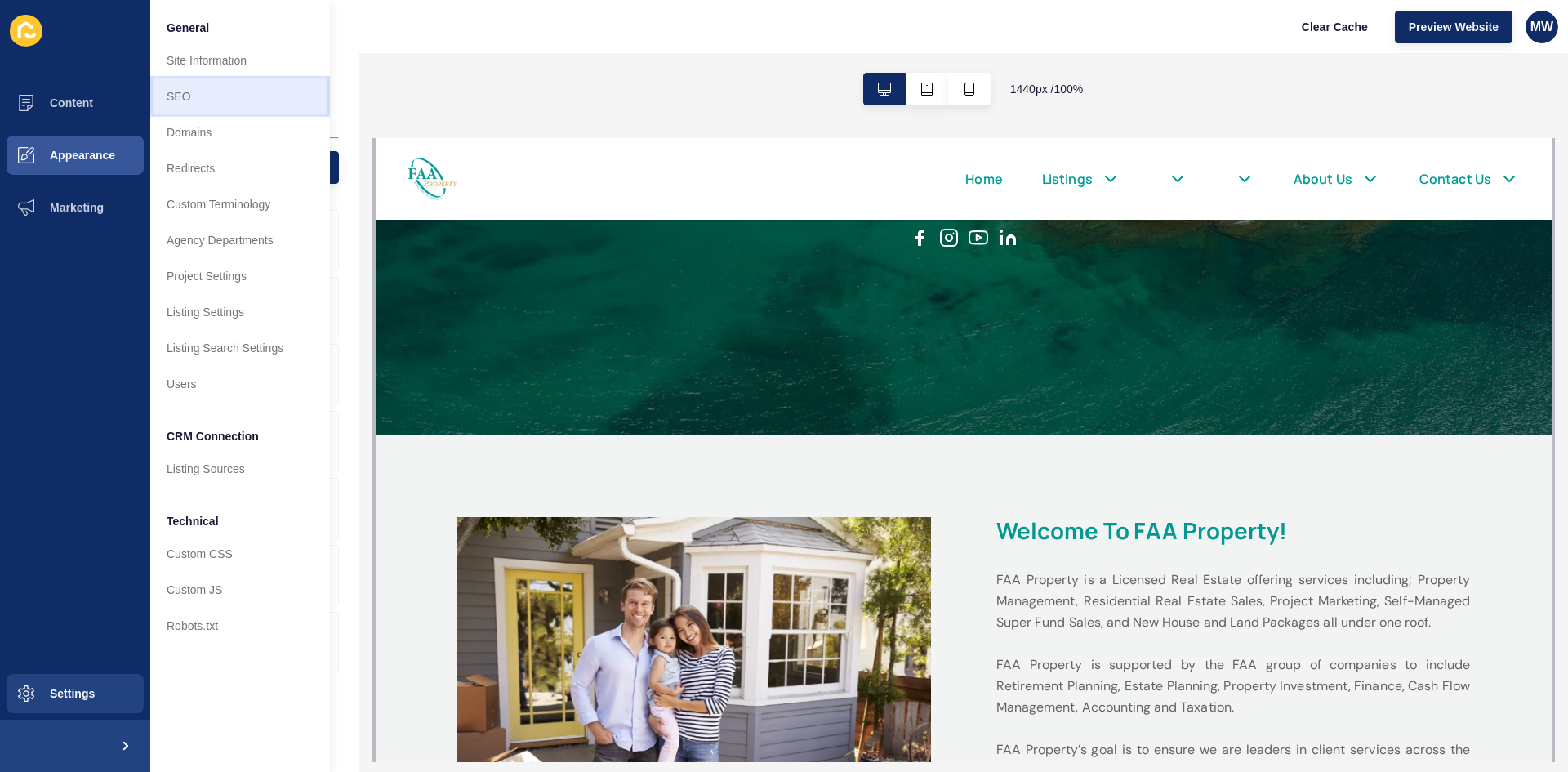
click at [234, 96] on link "SEO" at bounding box center [240, 96] width 180 height 36
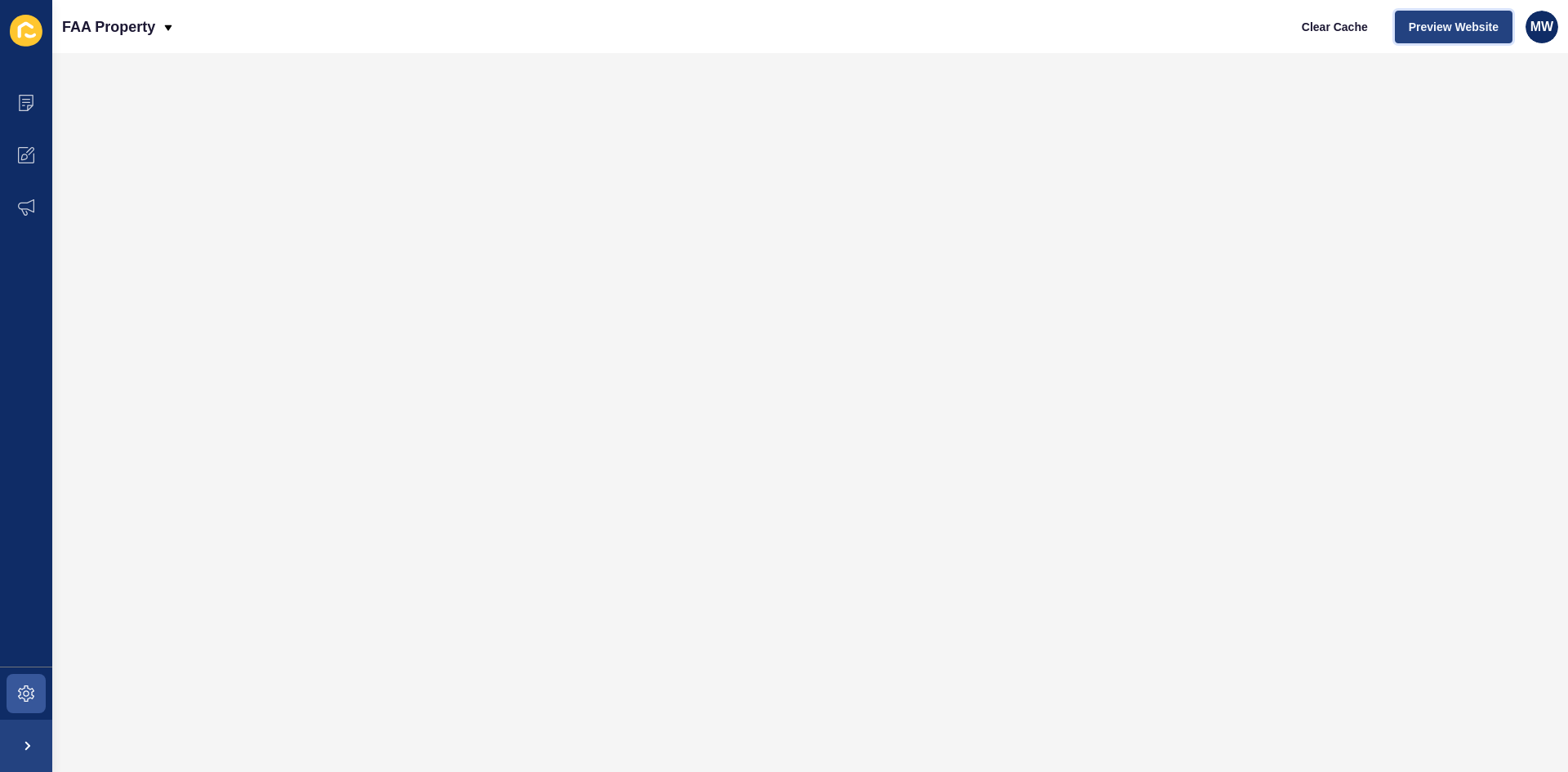
click at [1440, 29] on span "Preview Website" at bounding box center [1453, 27] width 90 height 16
click at [1313, 28] on span "Clear Cache" at bounding box center [1335, 27] width 66 height 16
click at [29, 107] on icon at bounding box center [26, 103] width 16 height 16
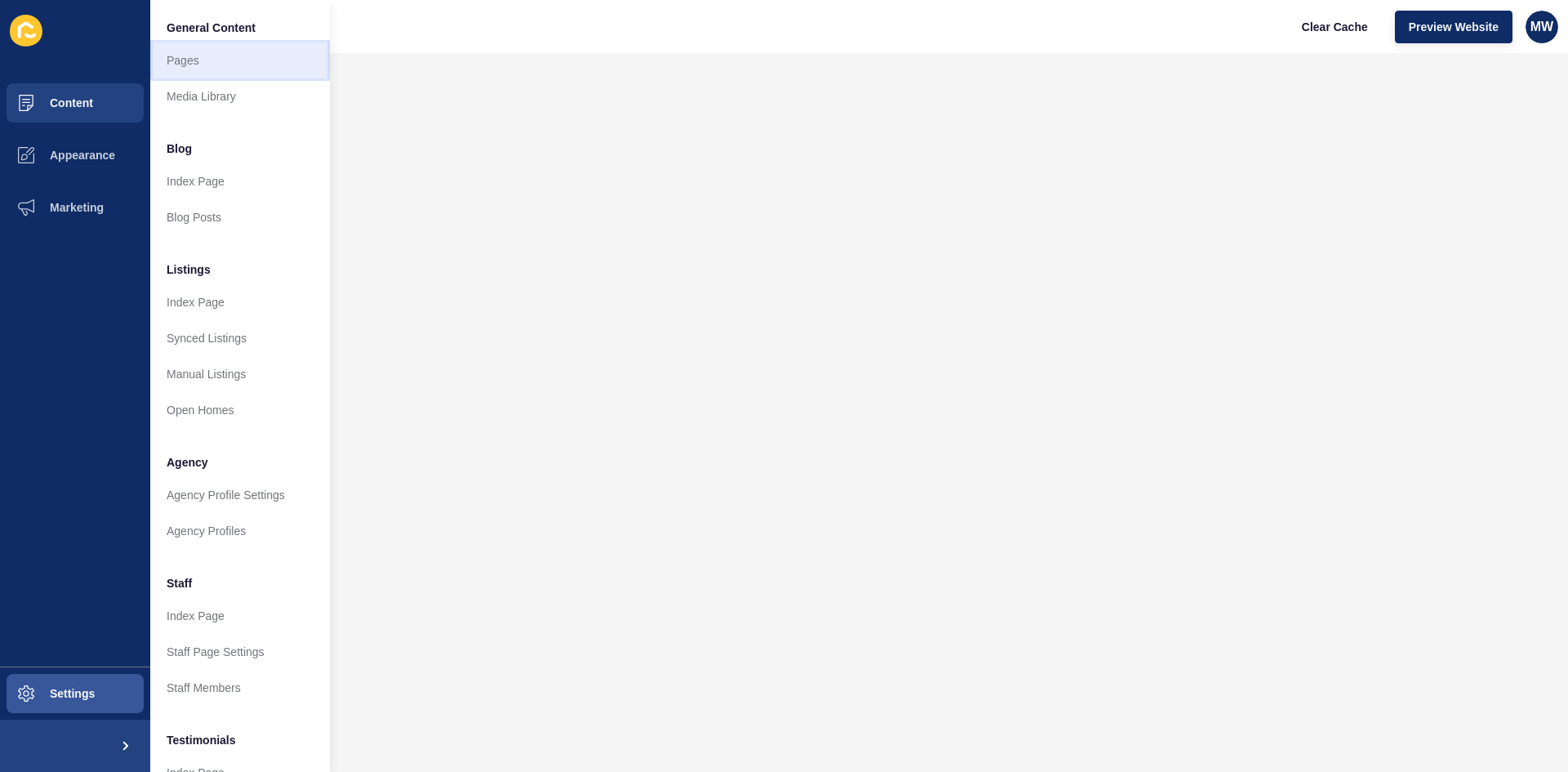
click at [183, 69] on link "Pages" at bounding box center [240, 61] width 180 height 36
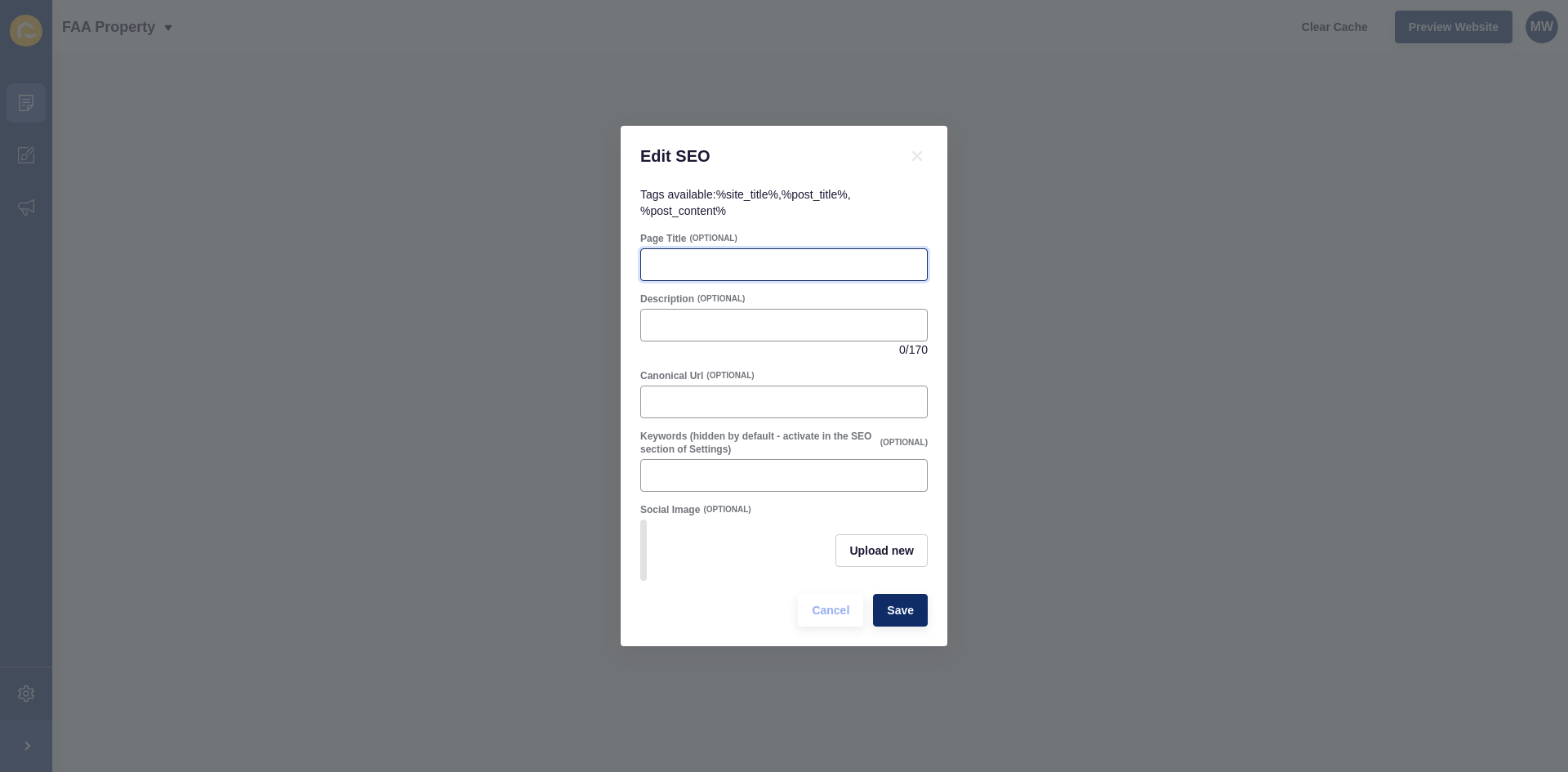
click at [749, 261] on input "Page Title" at bounding box center [784, 264] width 266 height 16
paste input "Need property management services in [GEOGRAPHIC_DATA] [GEOGRAPHIC_DATA]? Enqui…"
type input "Need property management services in [GEOGRAPHIC_DATA] [GEOGRAPHIC_DATA]? Enqui…"
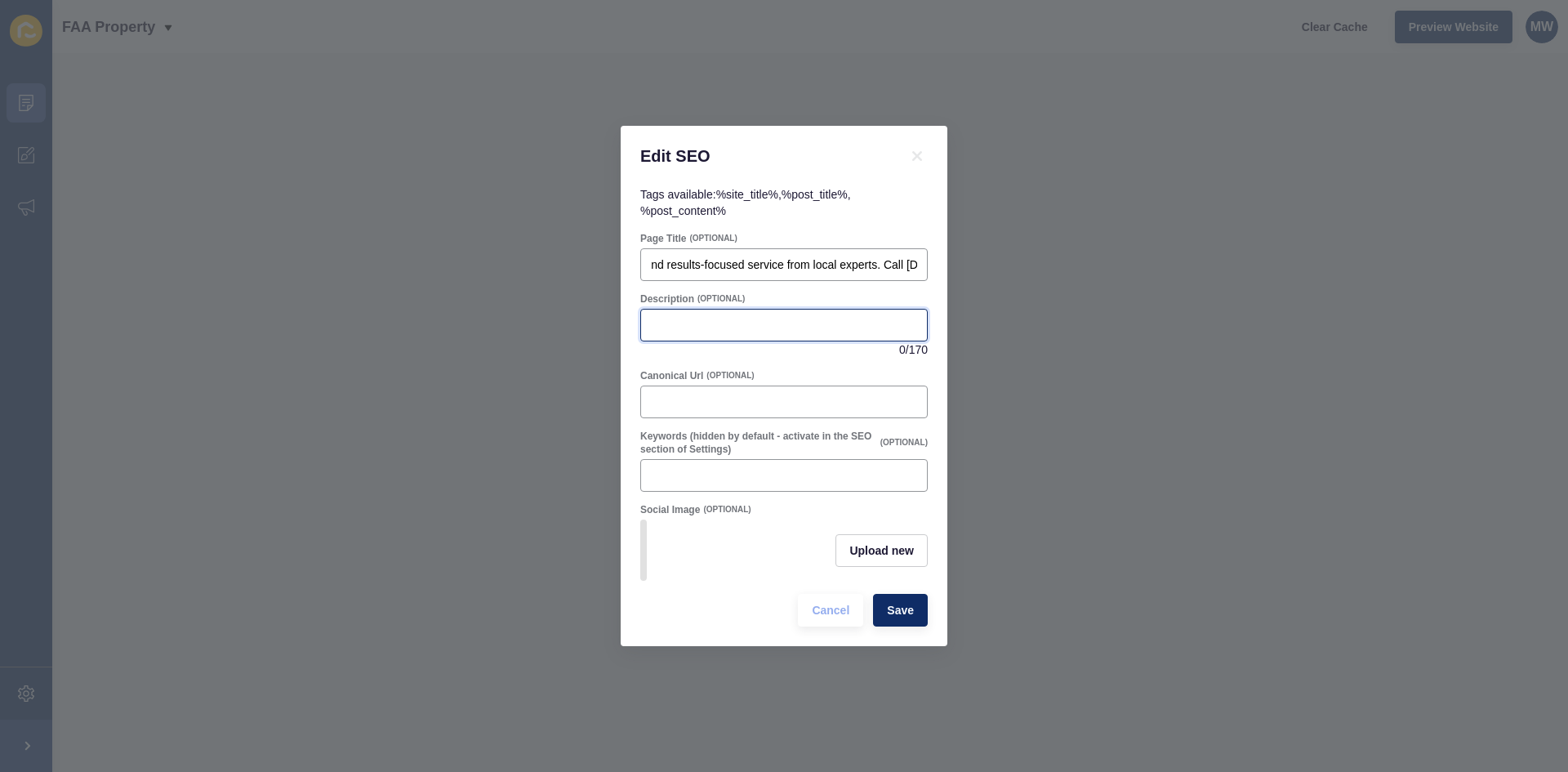
click at [770, 325] on input "Description" at bounding box center [784, 325] width 266 height 16
paste input "Need property management services in [GEOGRAPHIC_DATA] [GEOGRAPHIC_DATA]? Enqui…"
type input "Need property management services in [GEOGRAPHIC_DATA] [GEOGRAPHIC_DATA]? Enqui…"
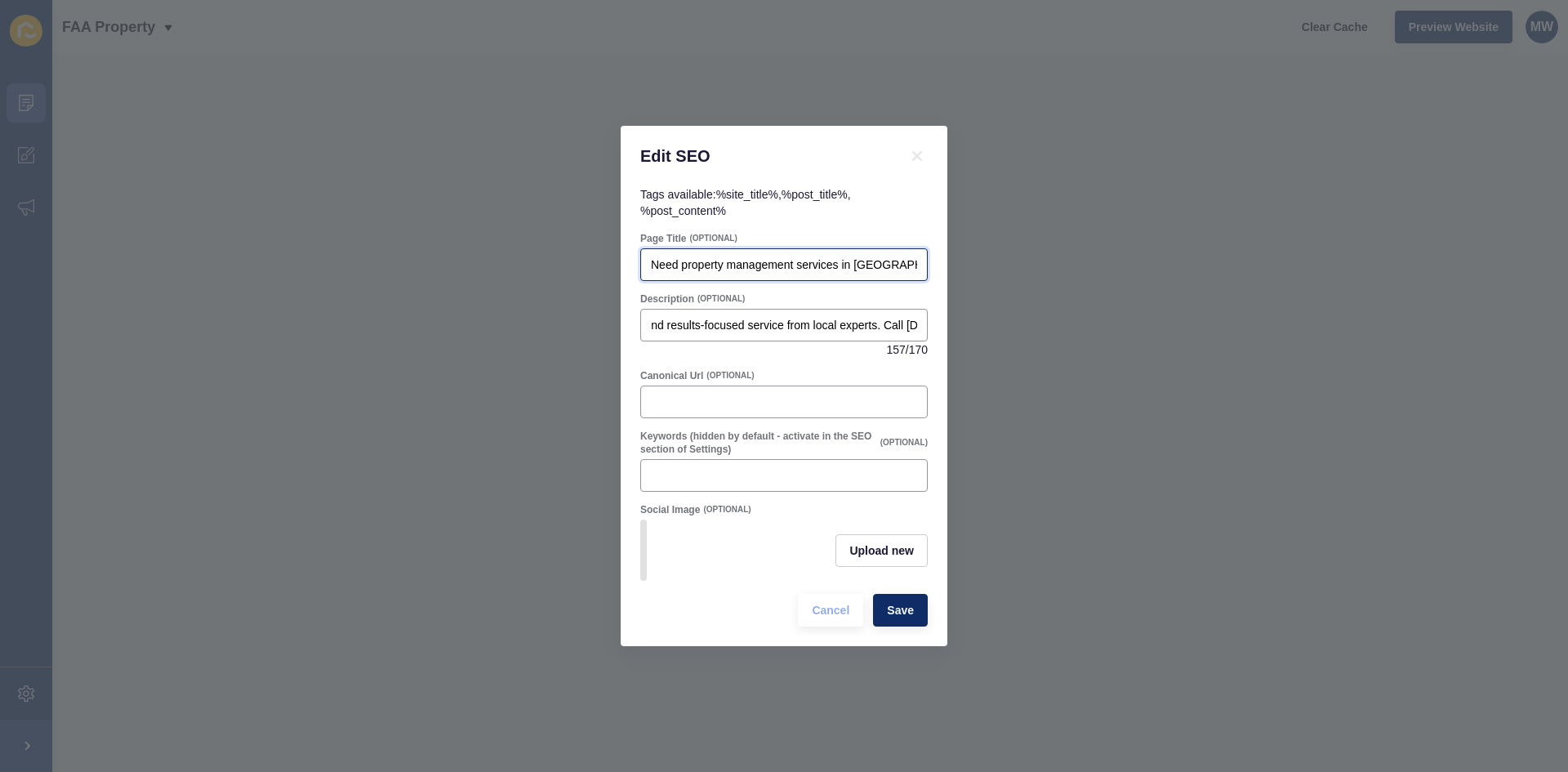
click at [783, 262] on input "Need property management services in [GEOGRAPHIC_DATA] [GEOGRAPHIC_DATA]? Enqui…" at bounding box center [784, 264] width 266 height 16
paste input "Property Management Services Maroochydore Sunshine Coast | Truste"
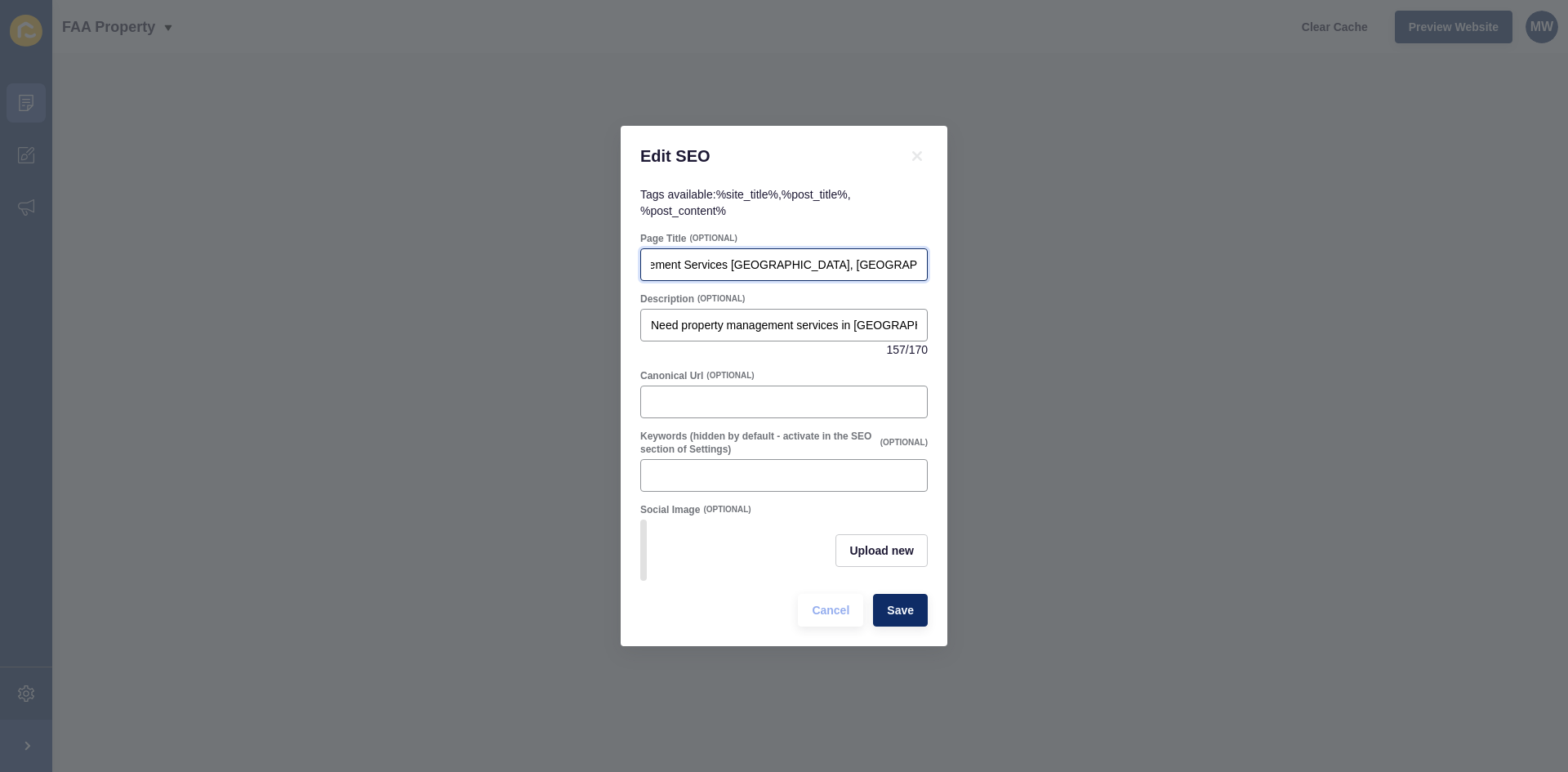
scroll to position [0, 80]
type input "Property Management Services [GEOGRAPHIC_DATA], [GEOGRAPHIC_DATA]"
click at [757, 258] on input "Property Management Services [GEOGRAPHIC_DATA], [GEOGRAPHIC_DATA]" at bounding box center [784, 264] width 266 height 16
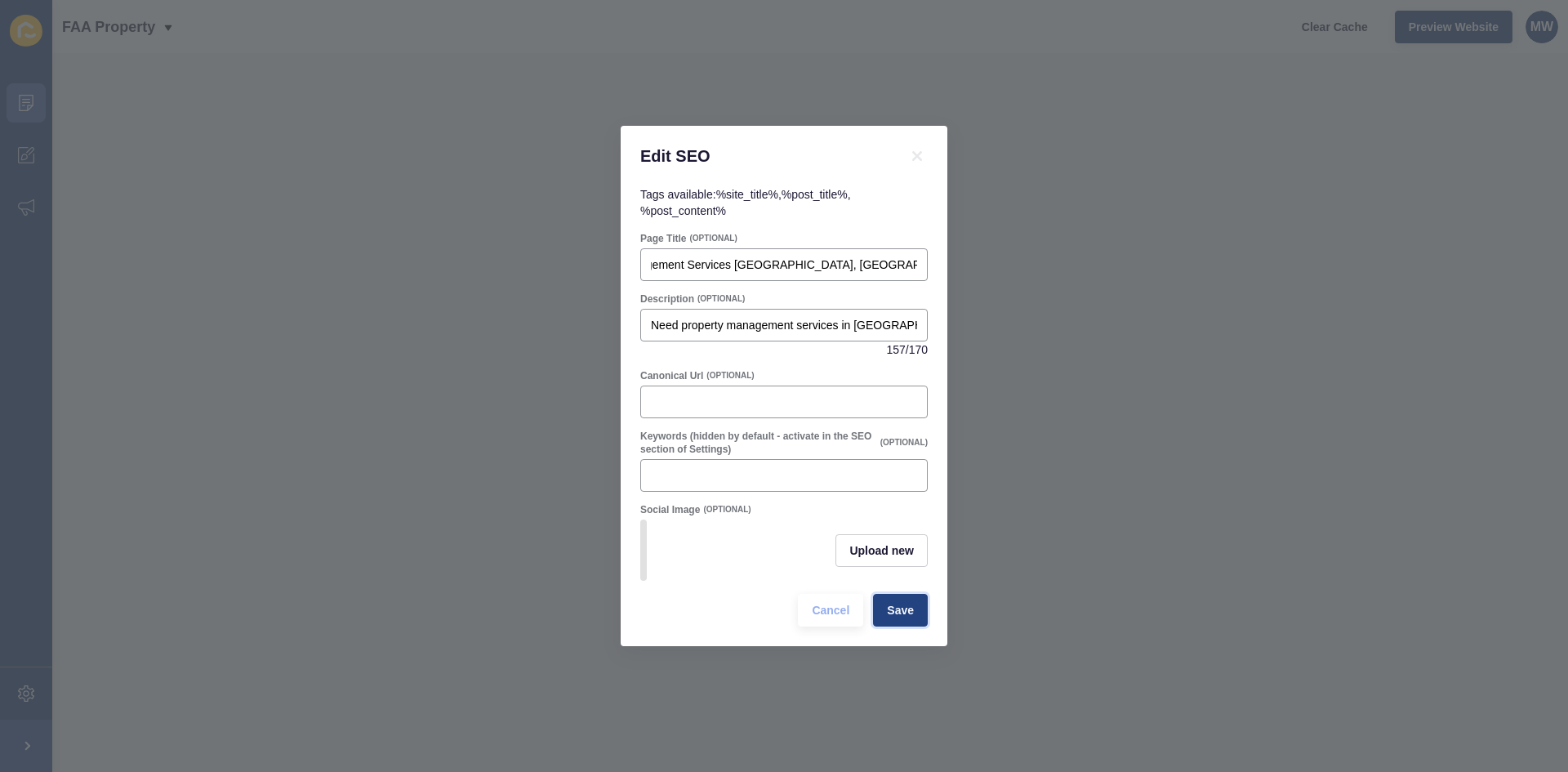
click at [900, 618] on span "Save" at bounding box center [900, 610] width 27 height 16
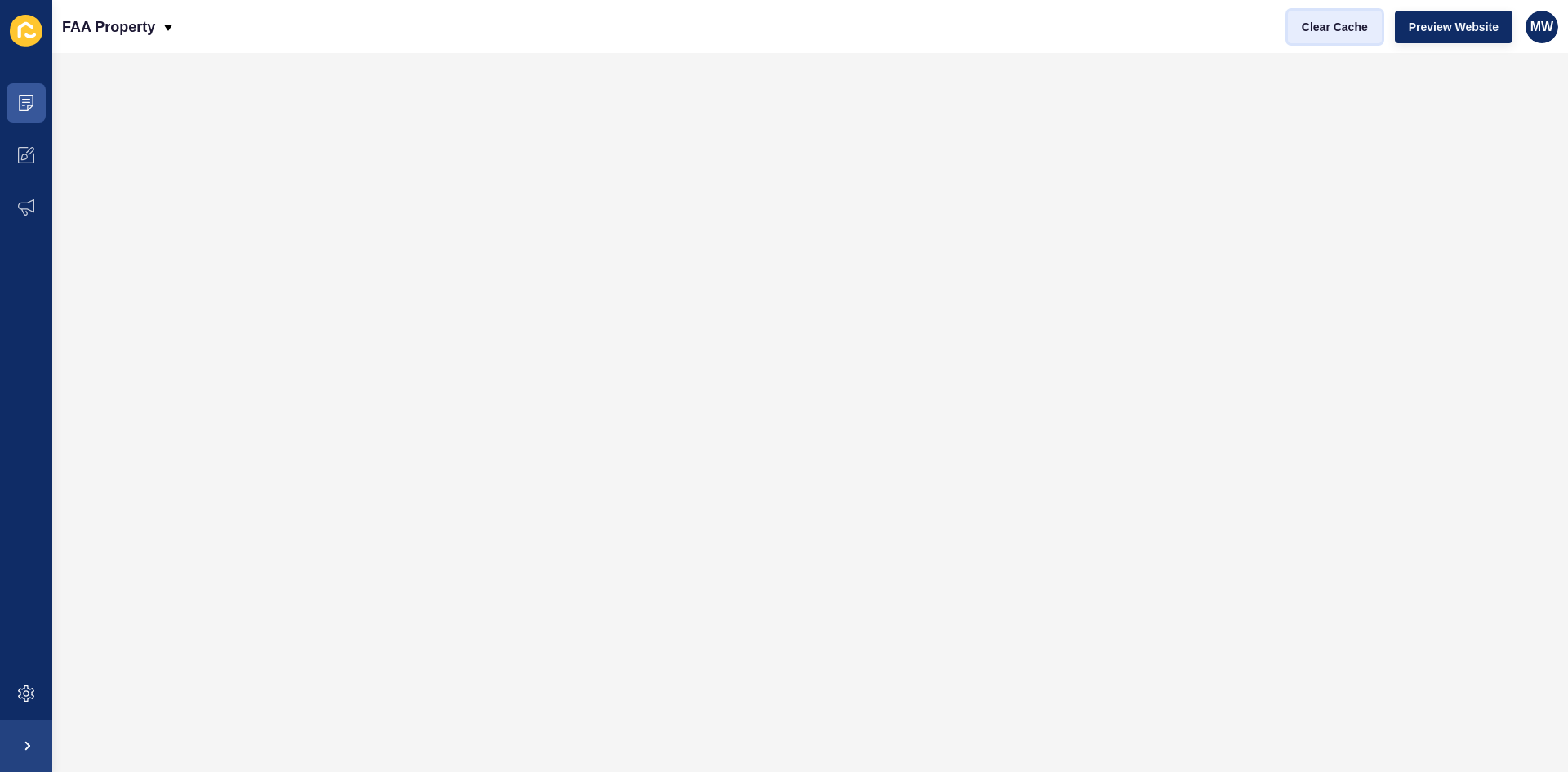
click at [1341, 35] on span "Clear Cache" at bounding box center [1335, 27] width 66 height 16
click at [29, 99] on icon at bounding box center [26, 99] width 8 height 1
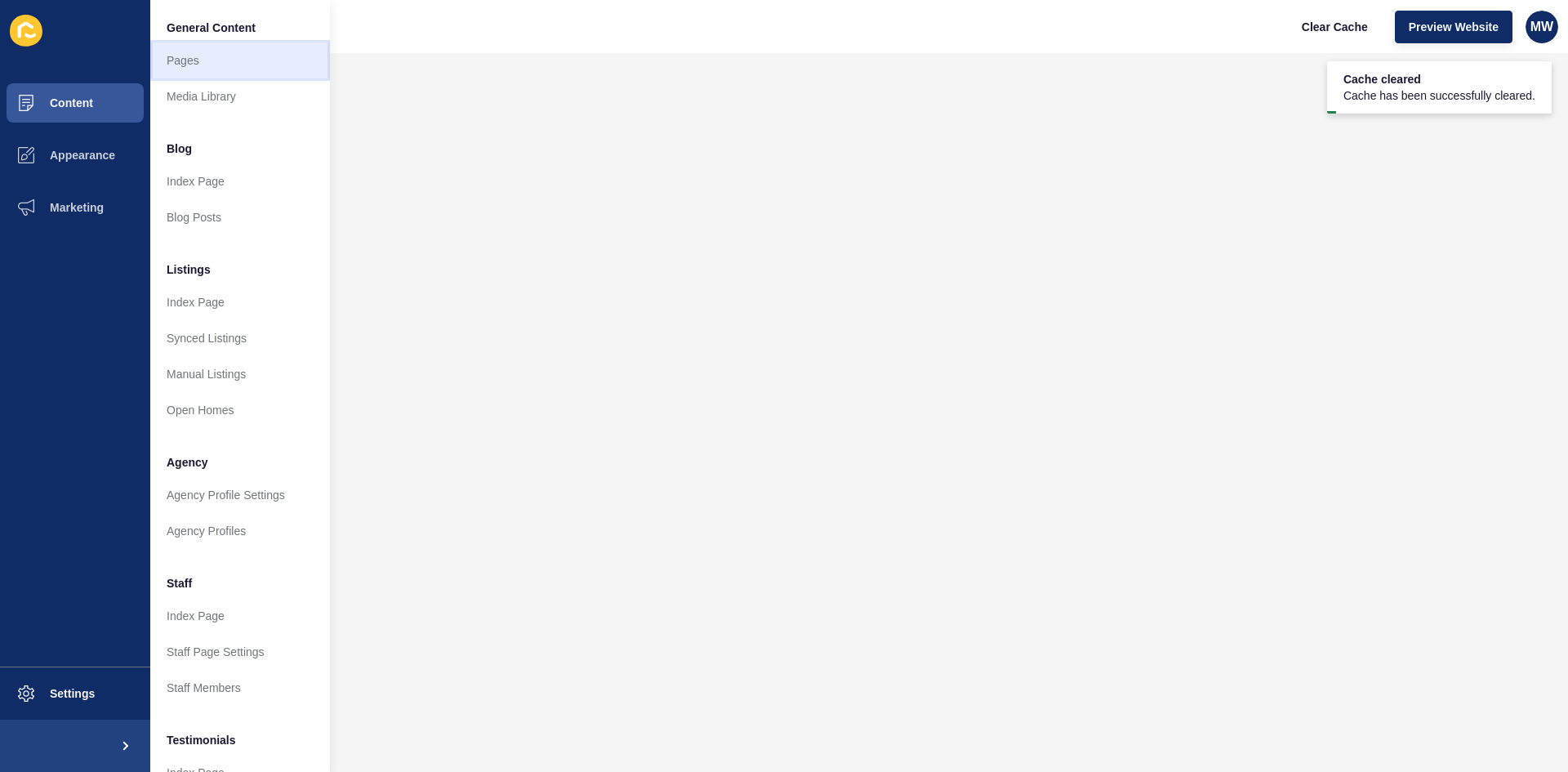
click at [209, 62] on link "Pages" at bounding box center [240, 61] width 180 height 36
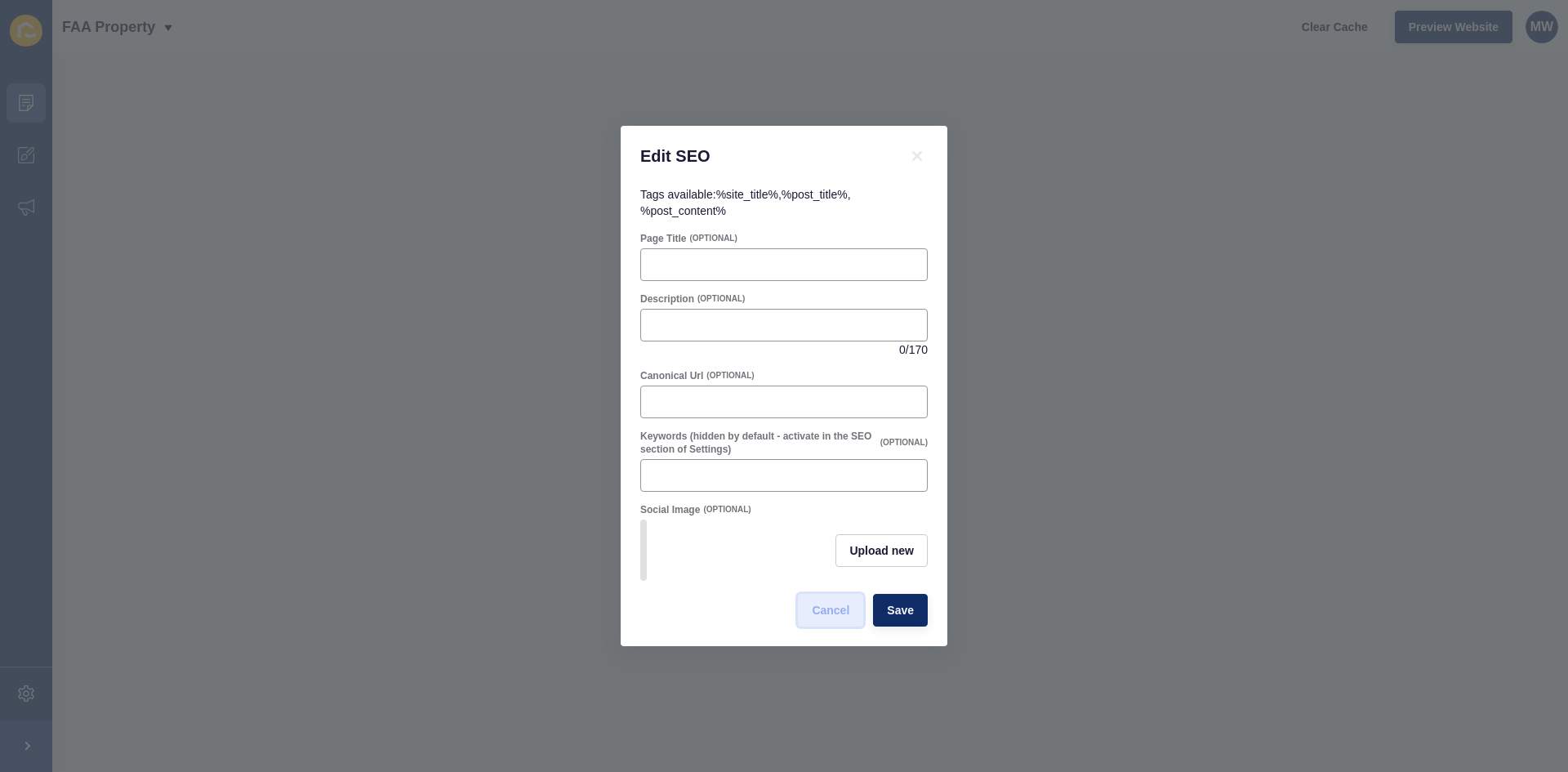
click at [826, 618] on span "Cancel" at bounding box center [831, 610] width 38 height 16
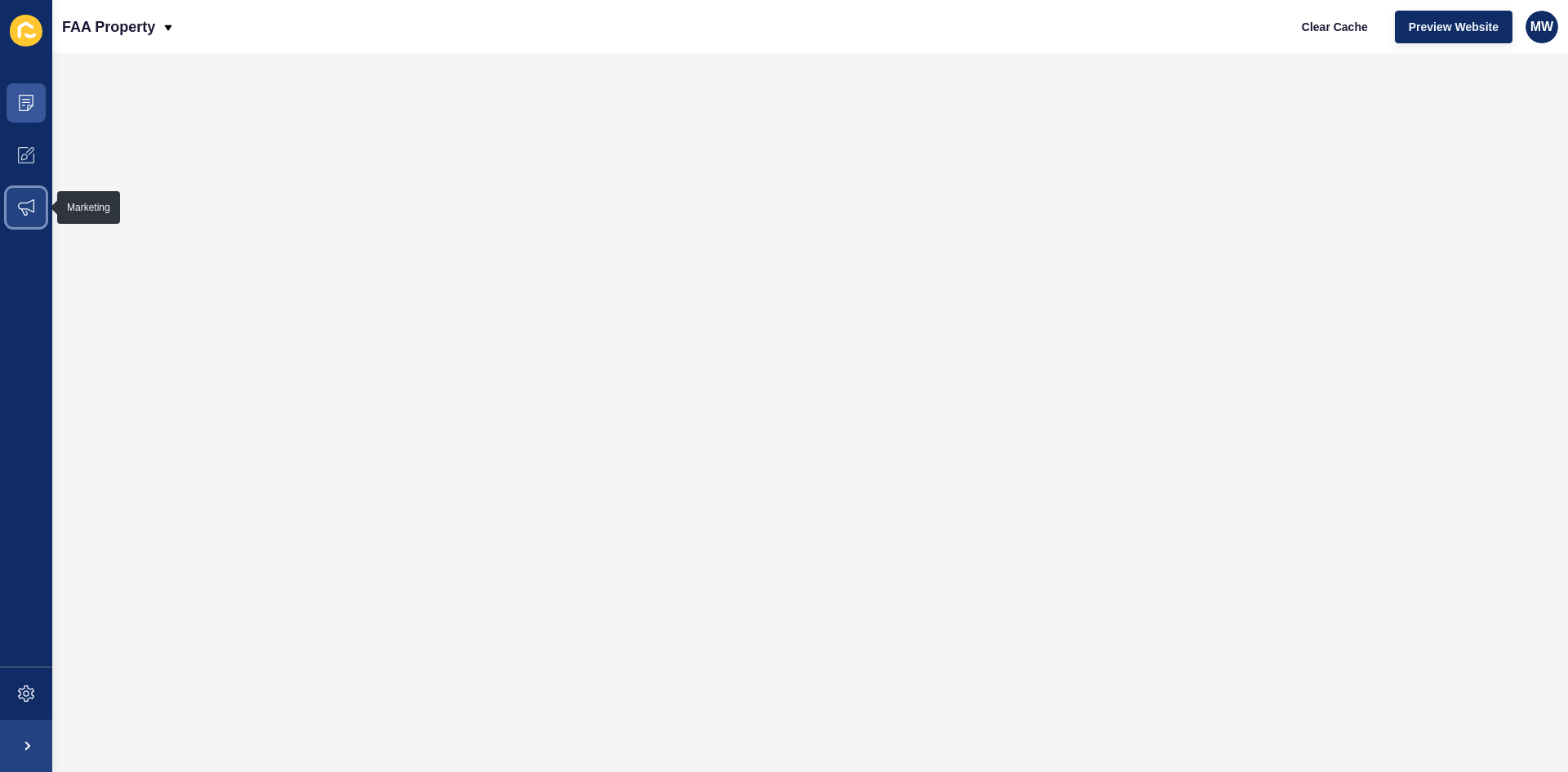
click at [33, 202] on icon at bounding box center [26, 208] width 16 height 16
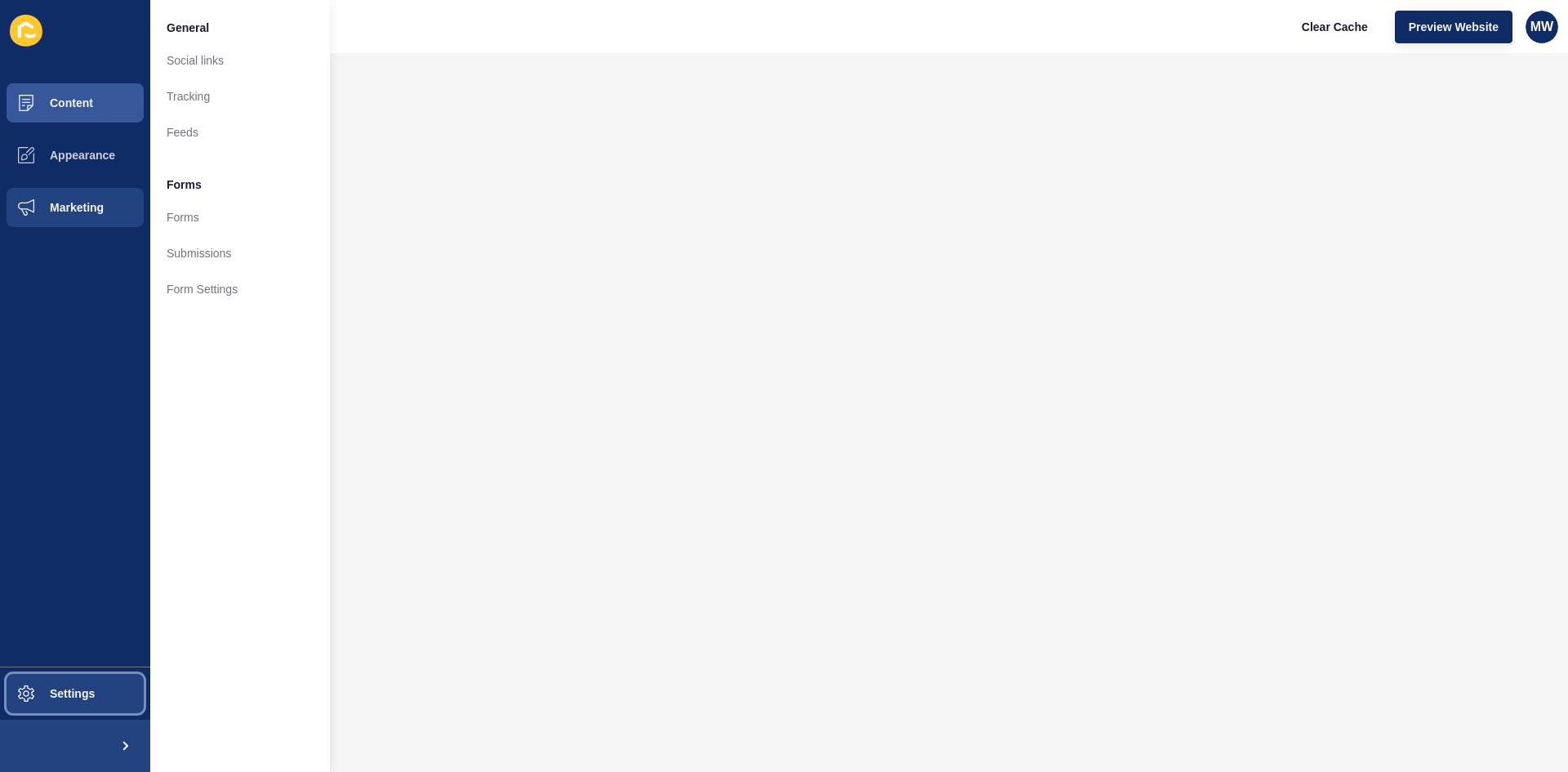
click at [79, 699] on span "Settings" at bounding box center [46, 694] width 97 height 13
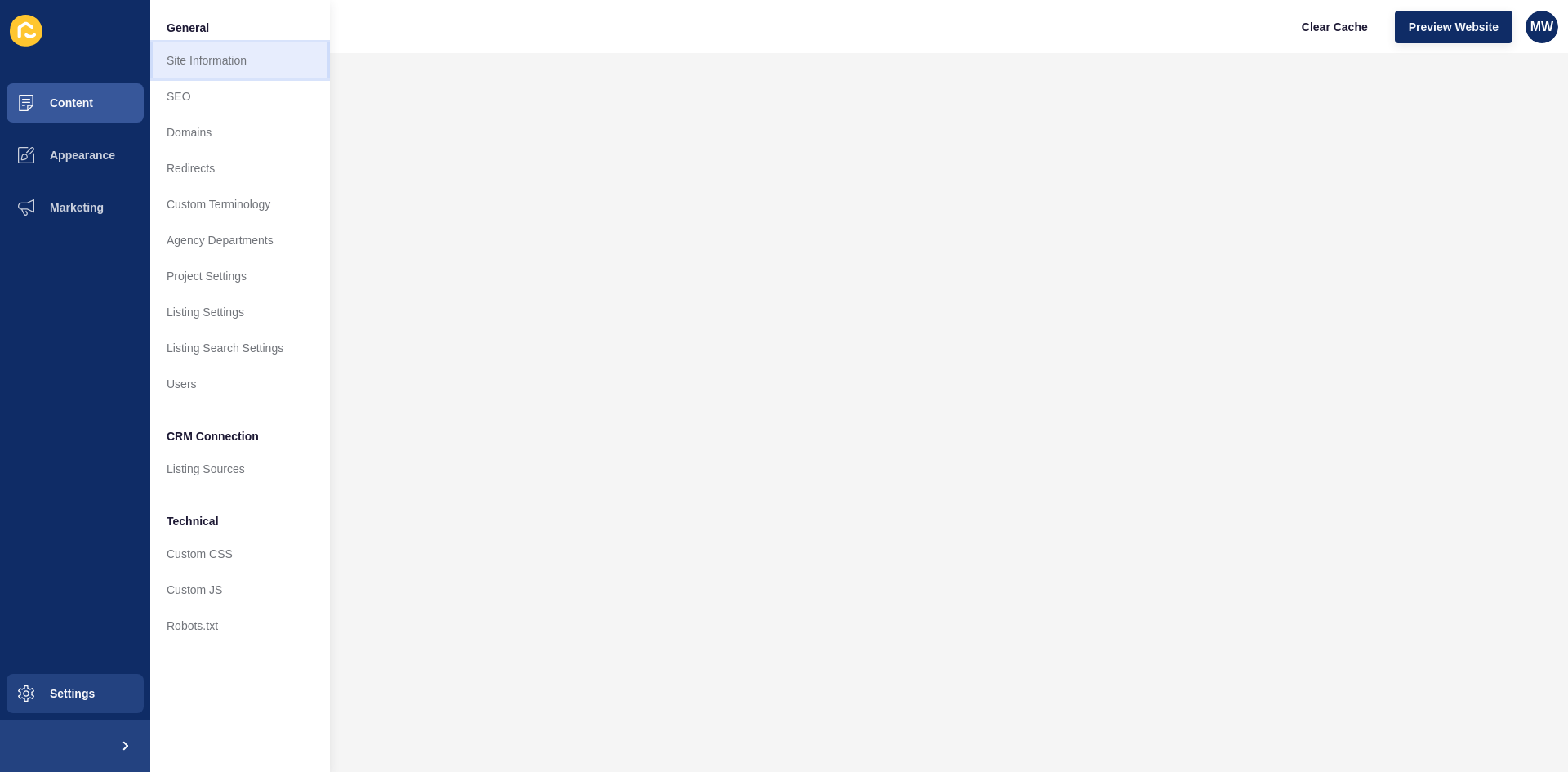
click at [206, 68] on link "Site Information" at bounding box center [240, 61] width 180 height 36
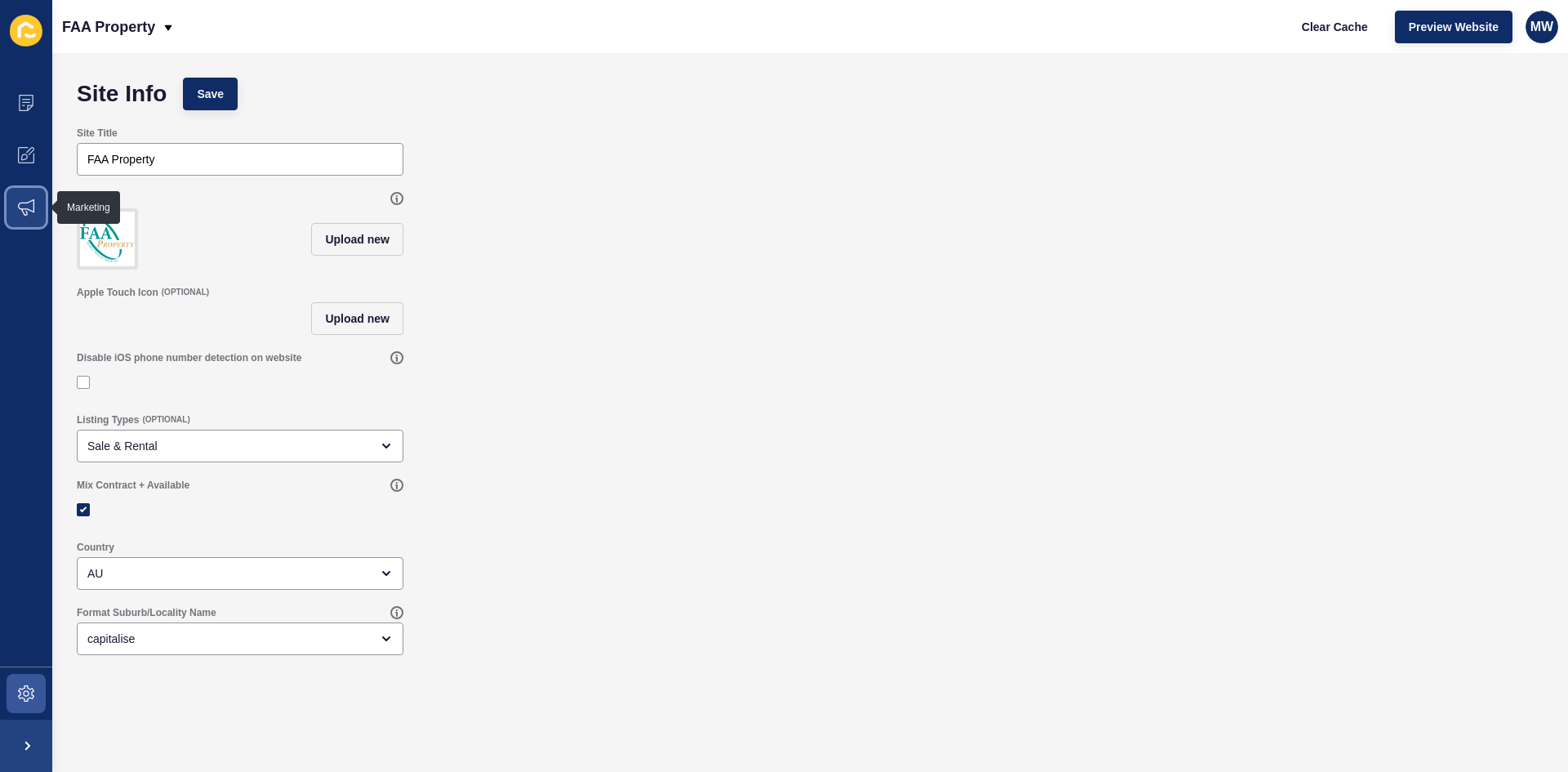
click at [25, 208] on icon at bounding box center [26, 208] width 16 height 16
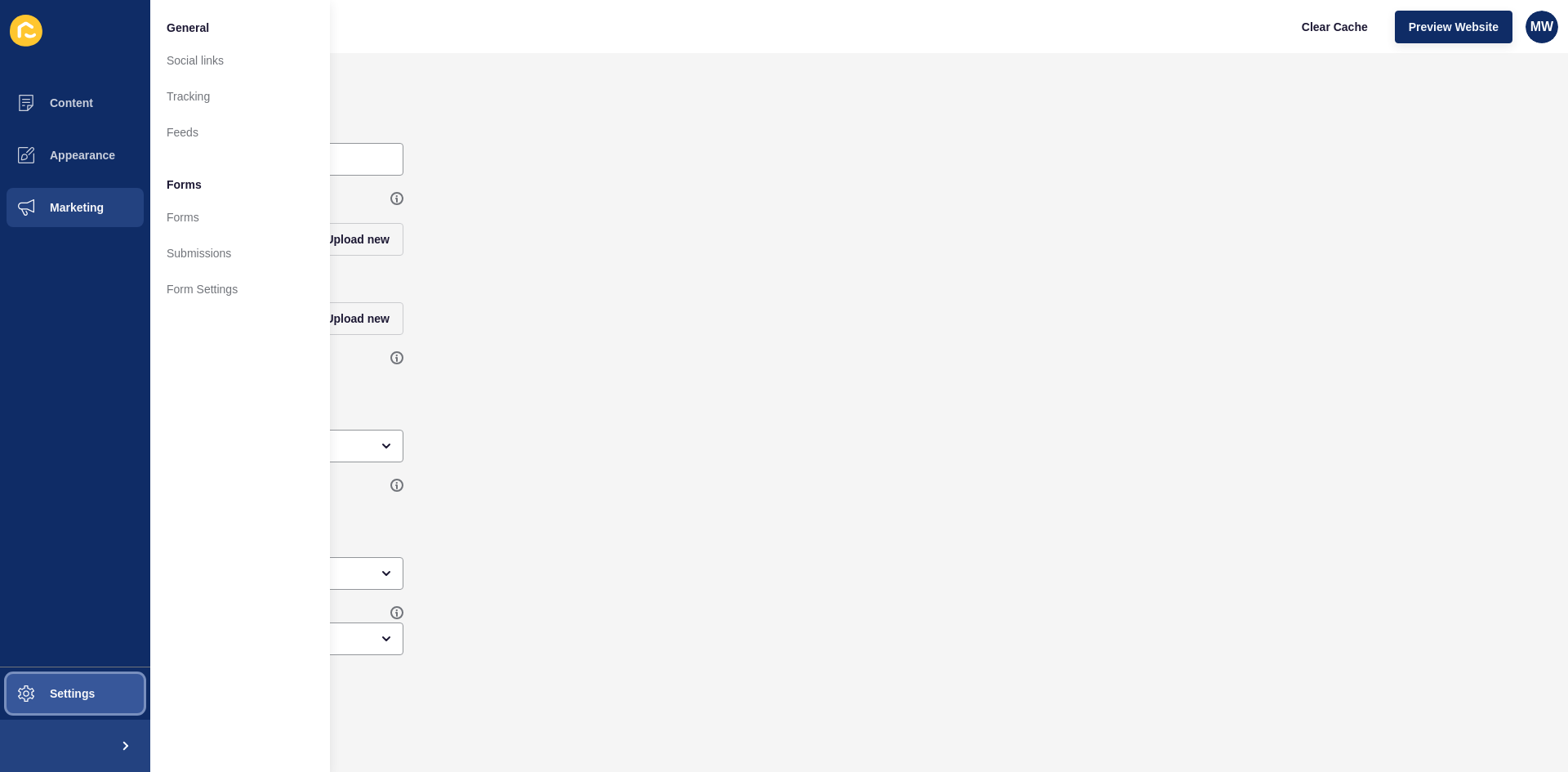
click at [58, 704] on button "Settings" at bounding box center [75, 693] width 150 height 52
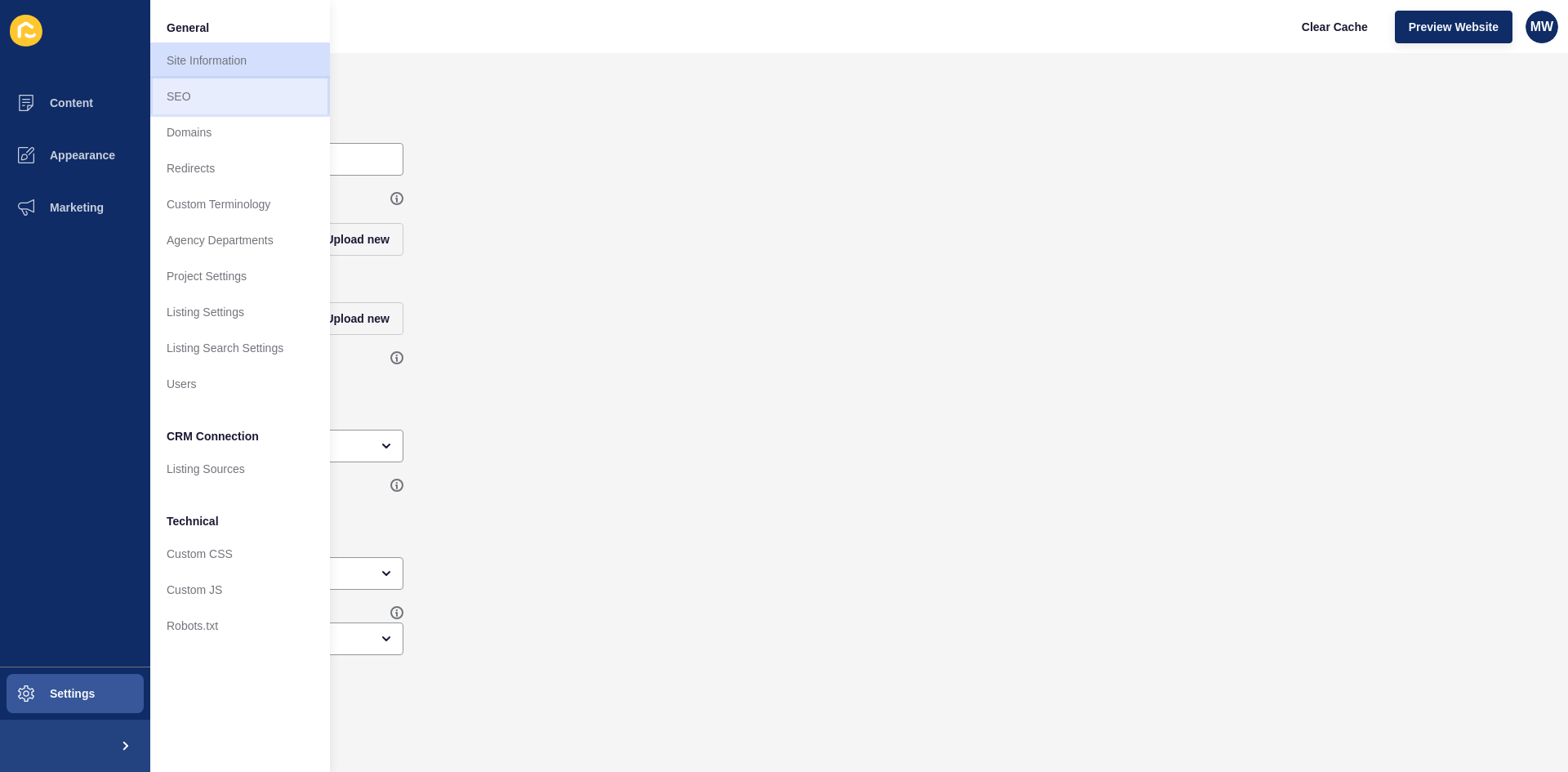
click at [207, 102] on link "SEO" at bounding box center [240, 96] width 180 height 36
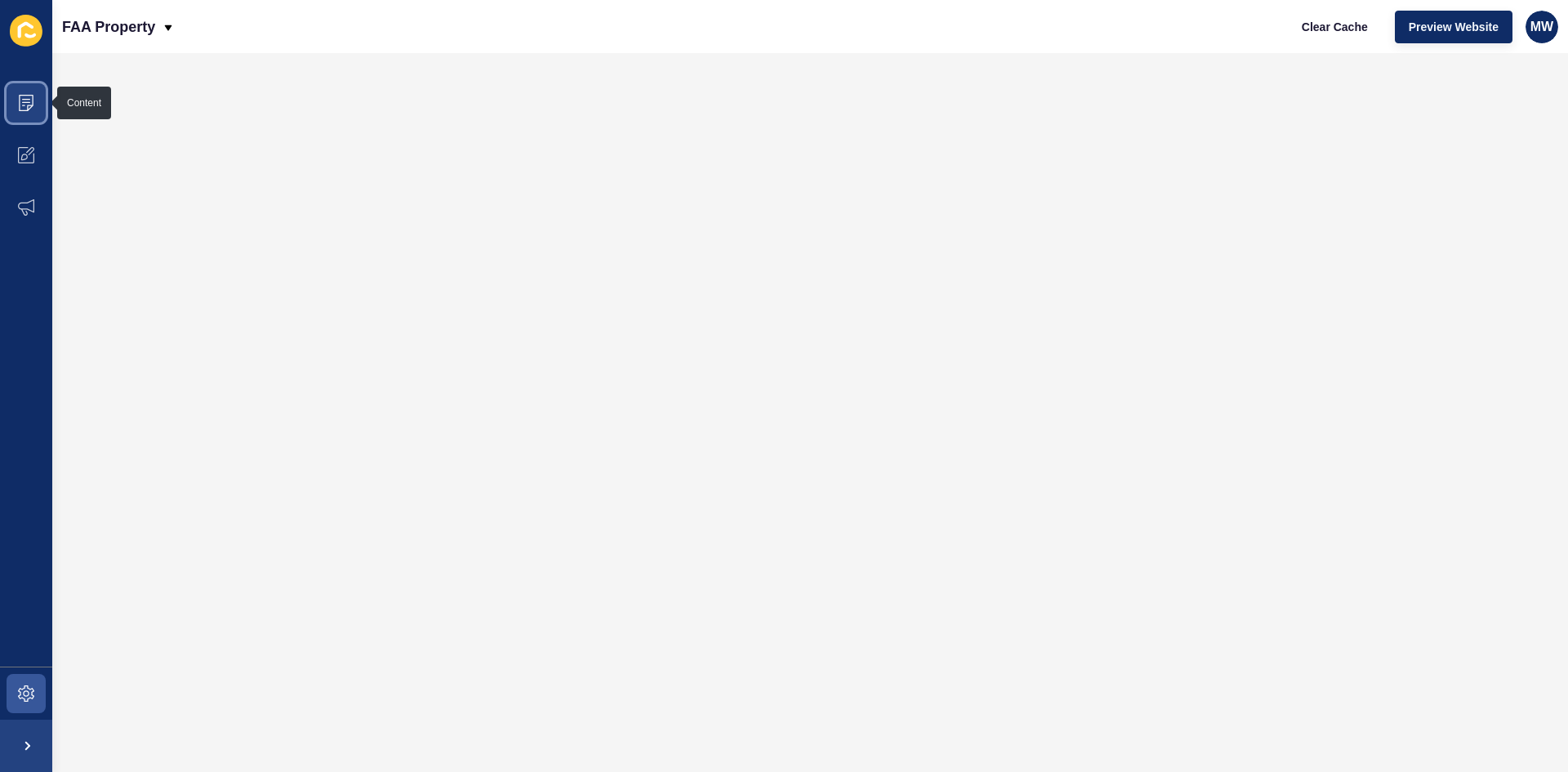
click at [30, 105] on icon at bounding box center [26, 103] width 16 height 16
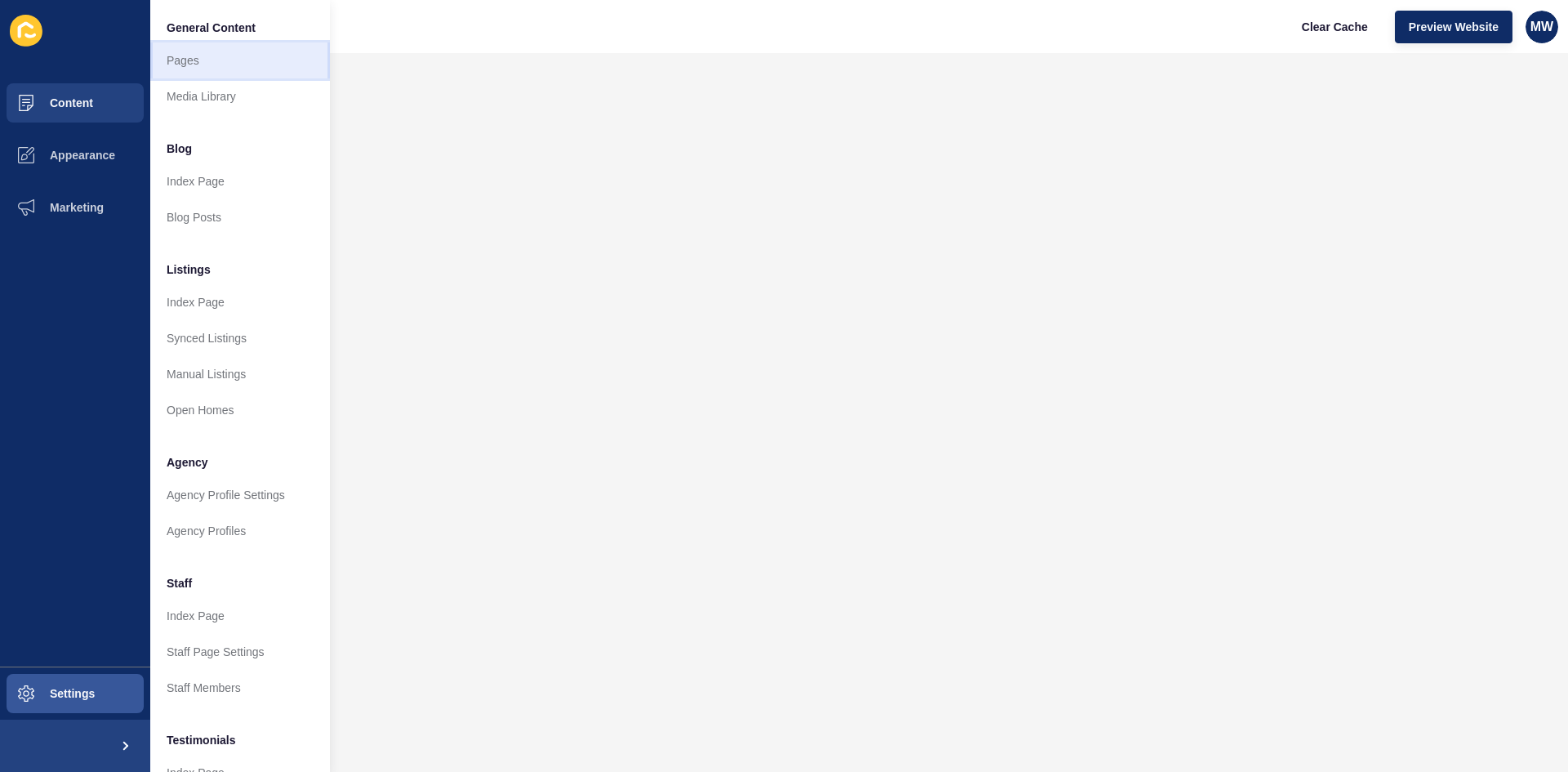
click at [188, 57] on link "Pages" at bounding box center [240, 61] width 180 height 36
